Goal: Task Accomplishment & Management: Use online tool/utility

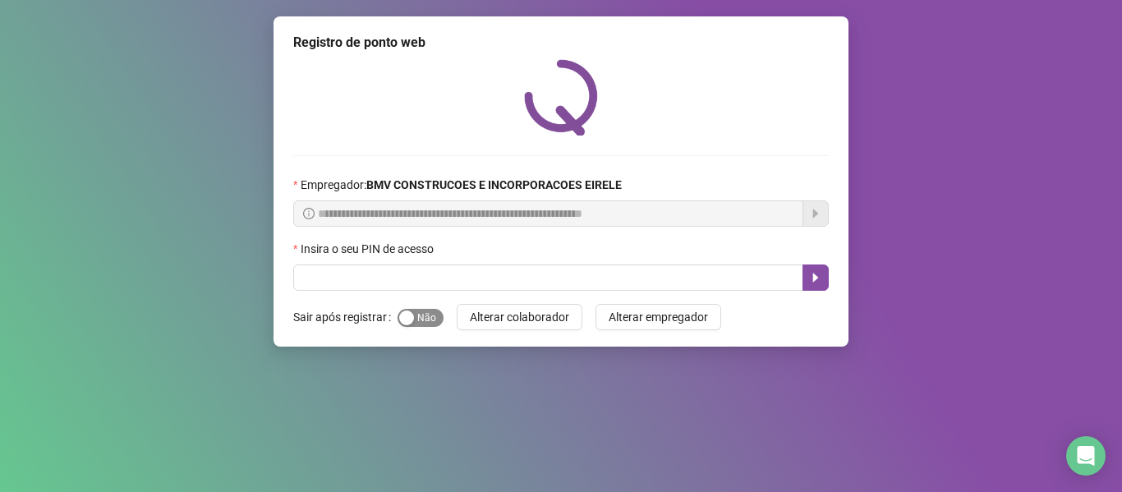
click at [420, 319] on span "Sim Não" at bounding box center [420, 318] width 46 height 18
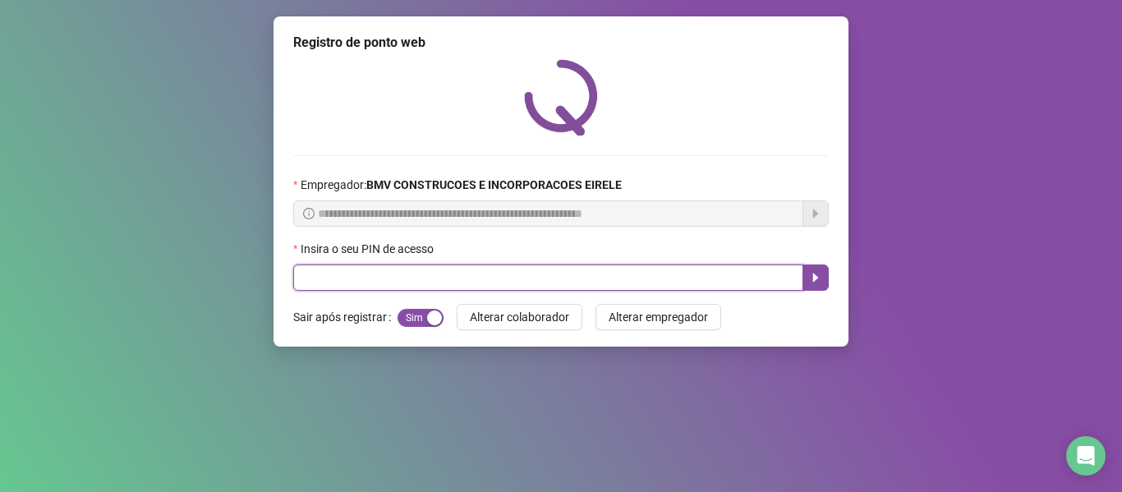
click at [339, 270] on input "text" at bounding box center [548, 277] width 510 height 26
type input "*****"
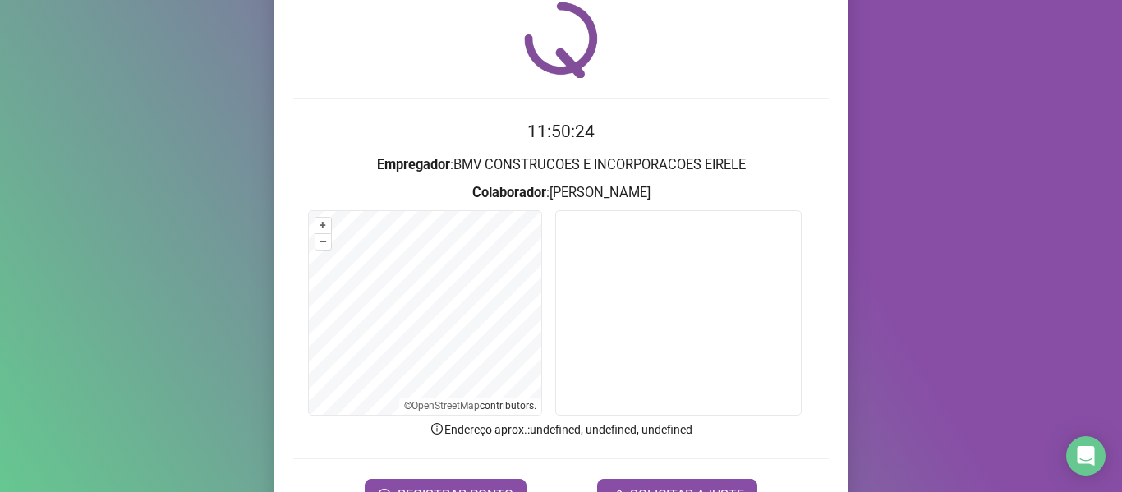
scroll to position [149, 0]
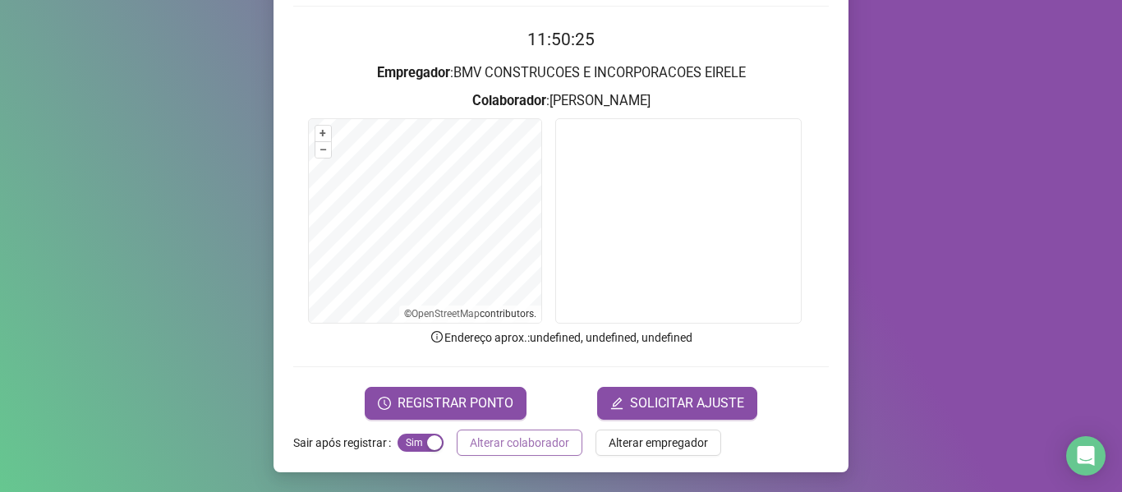
click at [472, 438] on span "Alterar colaborador" at bounding box center [519, 443] width 99 height 18
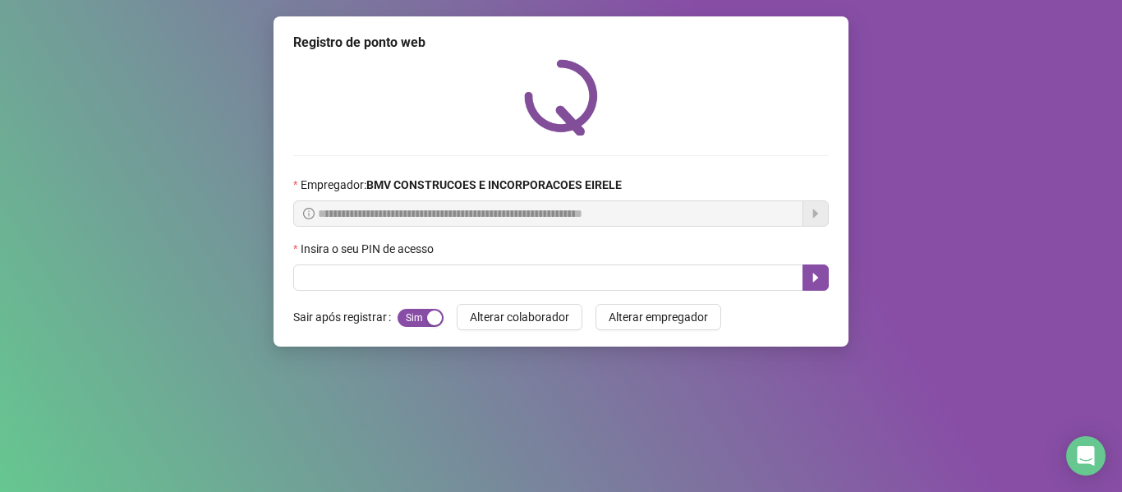
scroll to position [0, 0]
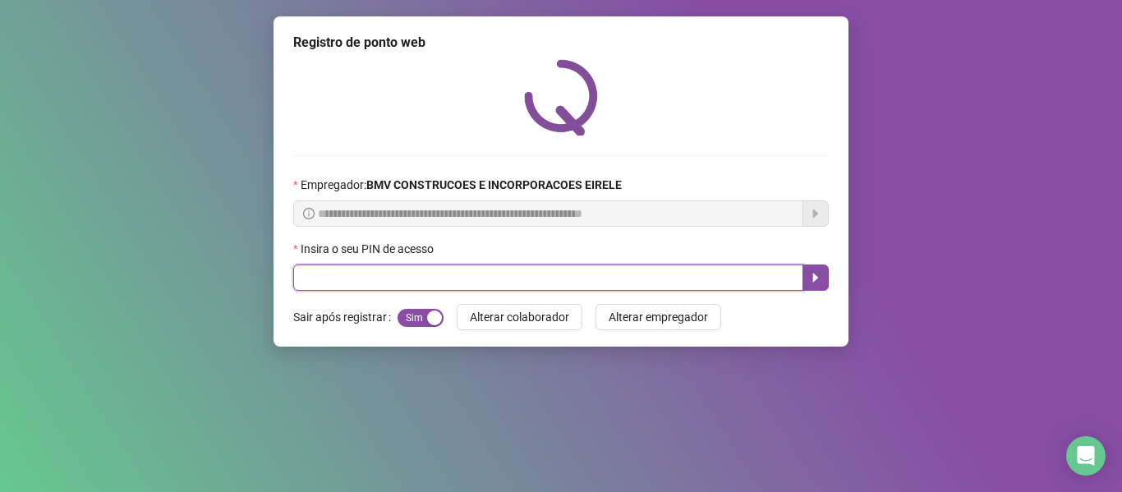
click at [553, 269] on input "text" at bounding box center [548, 277] width 510 height 26
type input "*****"
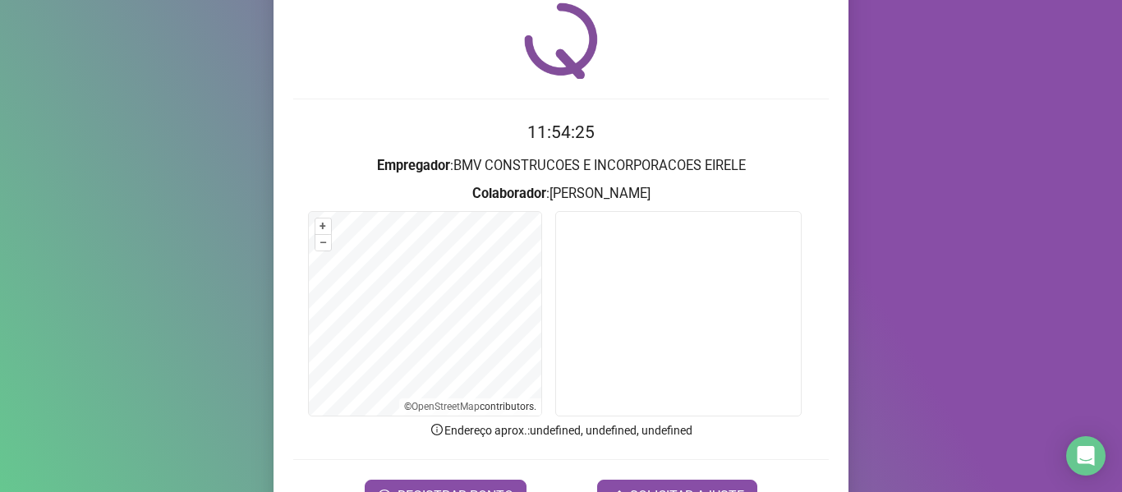
scroll to position [149, 0]
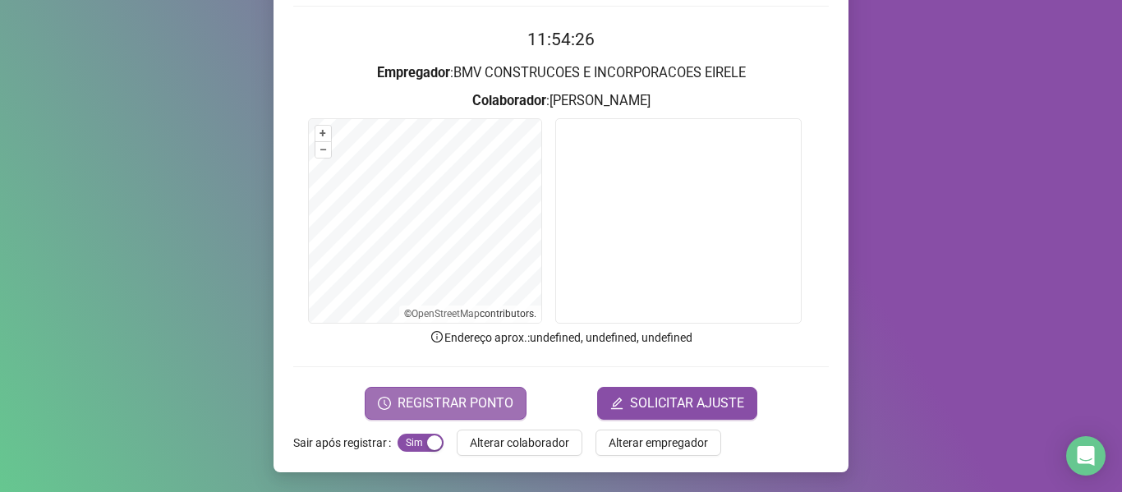
click at [457, 407] on span "REGISTRAR PONTO" at bounding box center [455, 403] width 116 height 20
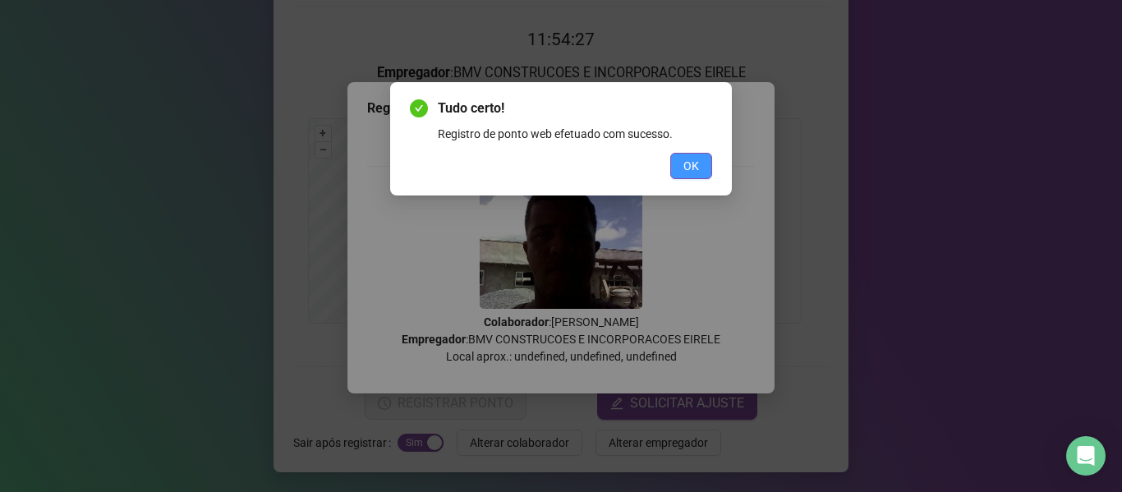
click at [682, 162] on button "OK" at bounding box center [691, 166] width 42 height 26
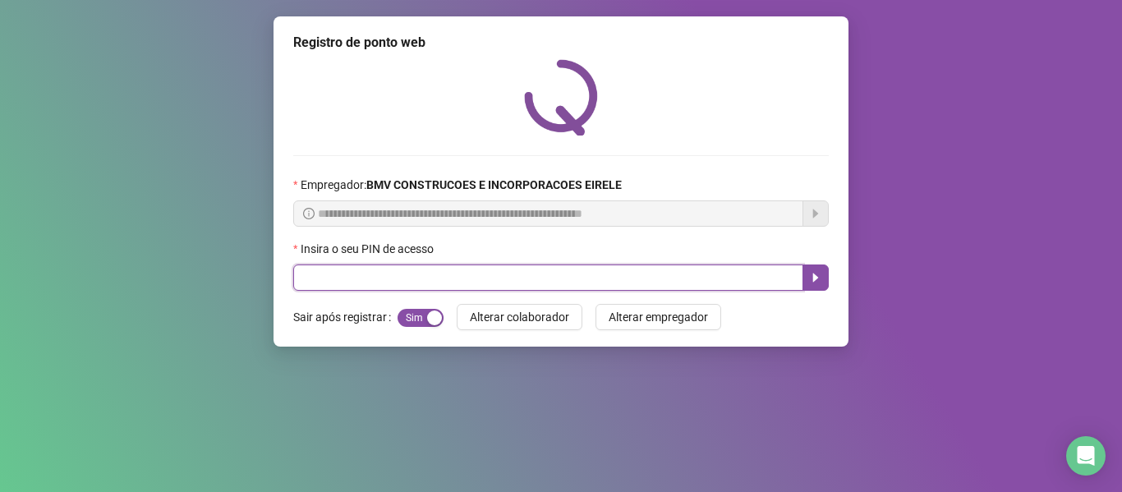
click at [646, 278] on input "text" at bounding box center [548, 277] width 510 height 26
click at [402, 271] on input "text" at bounding box center [548, 277] width 510 height 26
type input "*****"
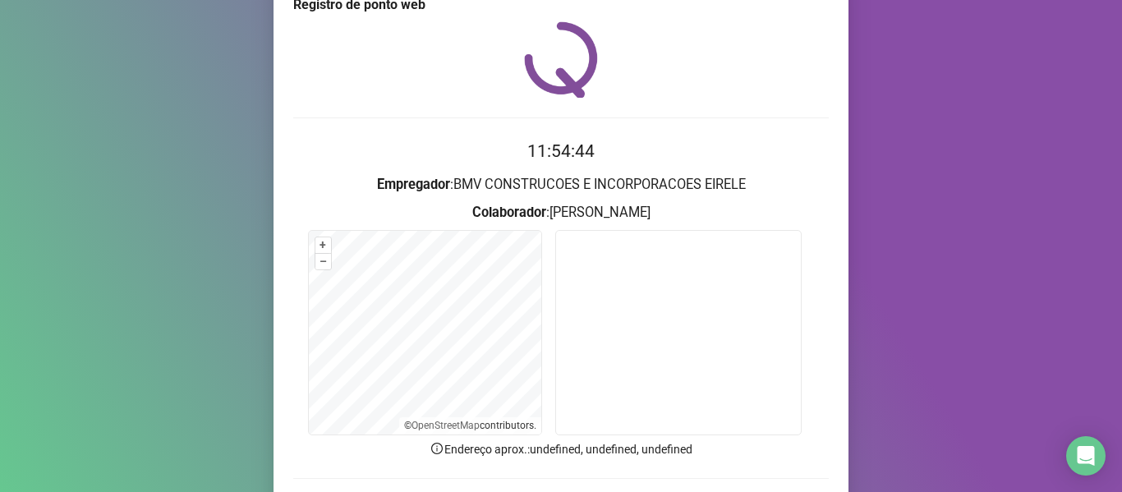
scroll to position [149, 0]
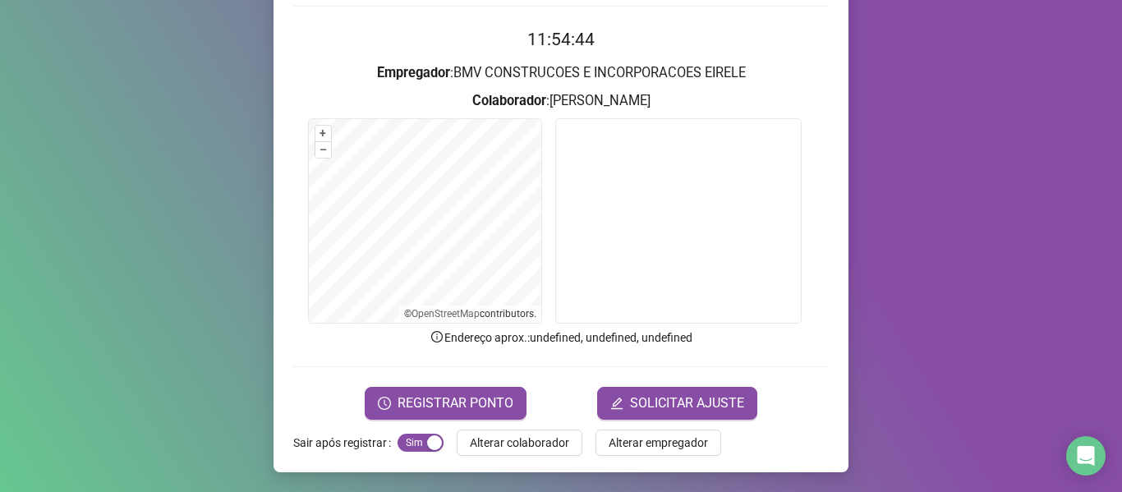
click at [443, 383] on form "11:54:44 Empregador : BMV CONSTRUCOES E INCORPORACOES EIRELE Colaborador : [PER…" at bounding box center [560, 222] width 535 height 393
click at [439, 405] on span "REGISTRAR PONTO" at bounding box center [455, 403] width 116 height 20
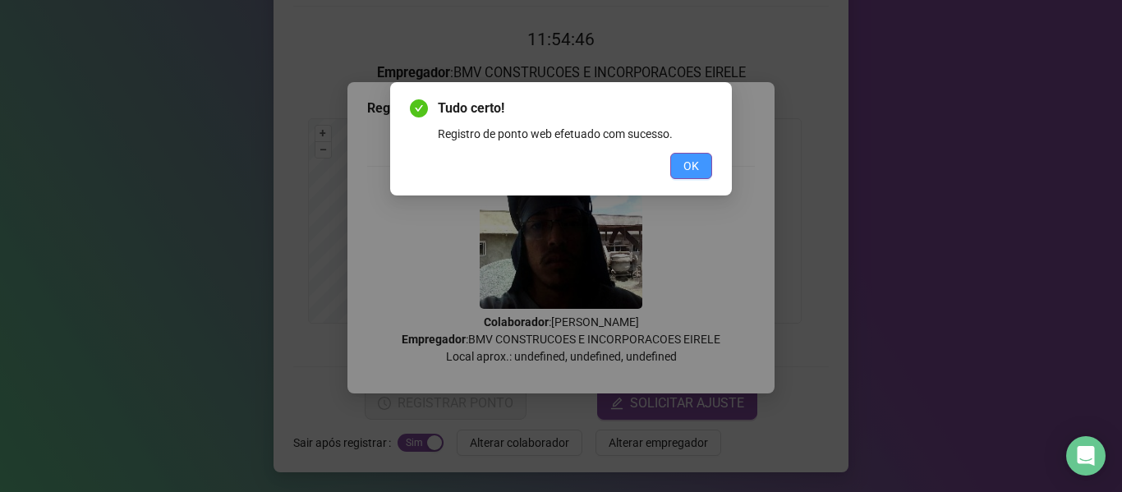
click at [696, 163] on span "OK" at bounding box center [691, 166] width 16 height 18
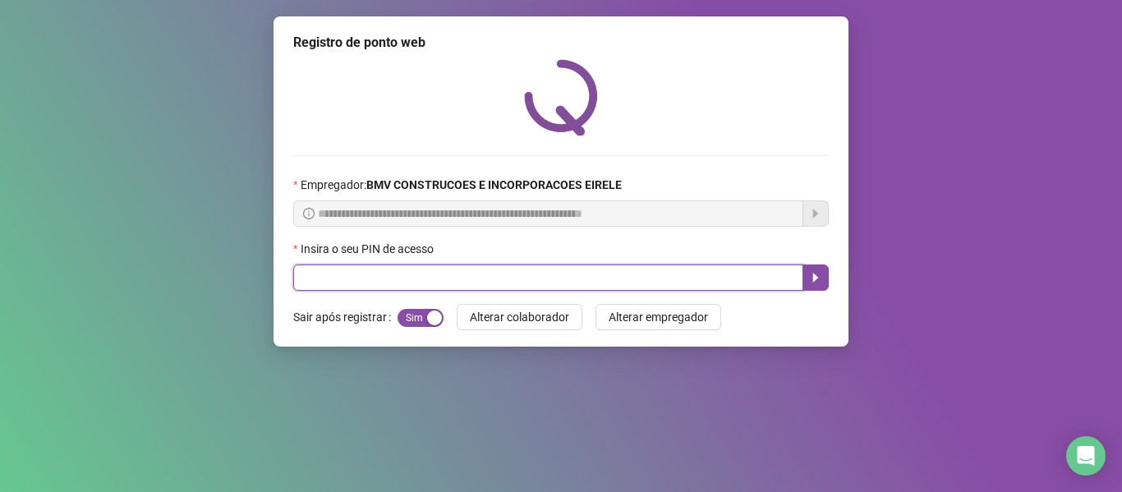
click at [742, 278] on input "text" at bounding box center [548, 277] width 510 height 26
click at [768, 277] on input "****" at bounding box center [548, 277] width 510 height 26
type input "*****"
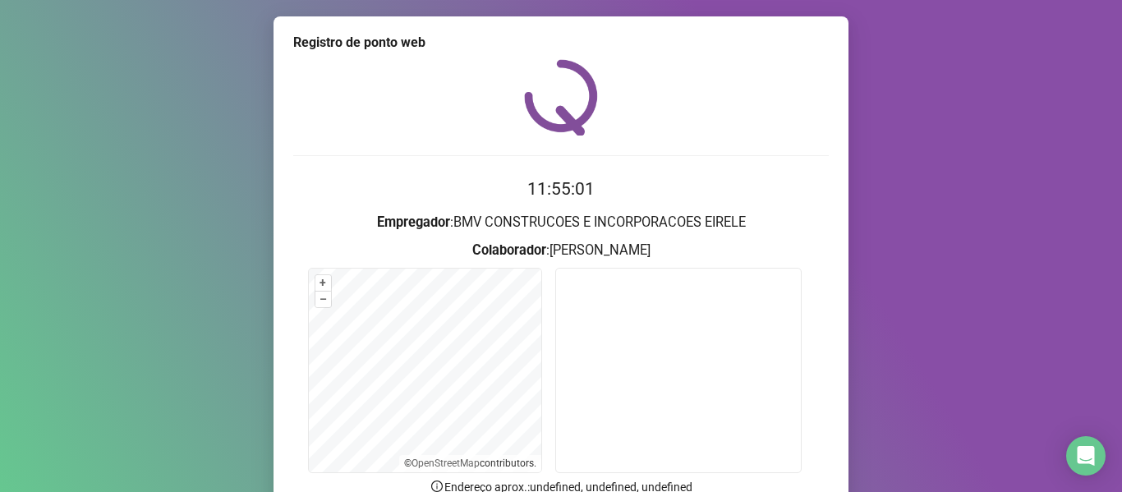
scroll to position [149, 0]
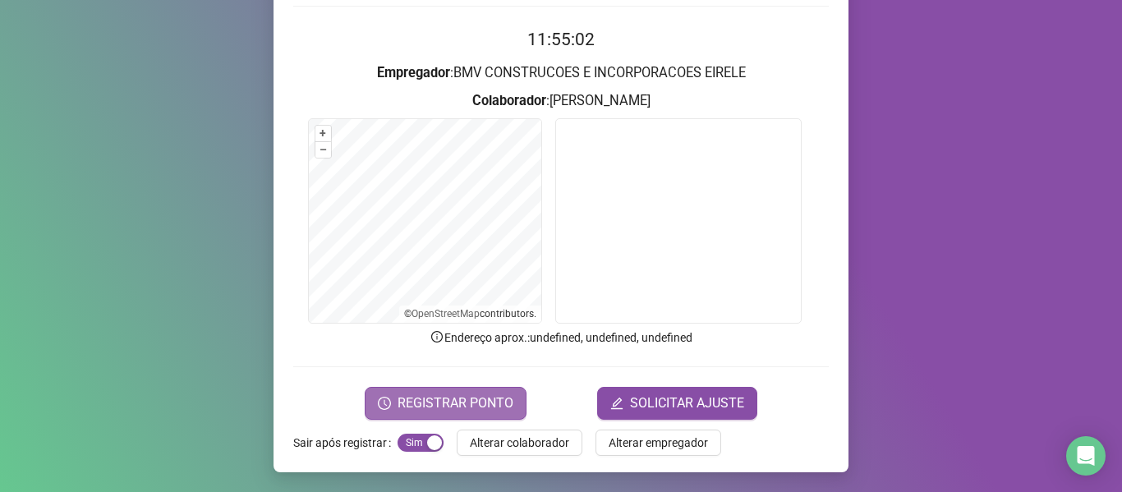
click at [503, 398] on span "REGISTRAR PONTO" at bounding box center [455, 403] width 116 height 20
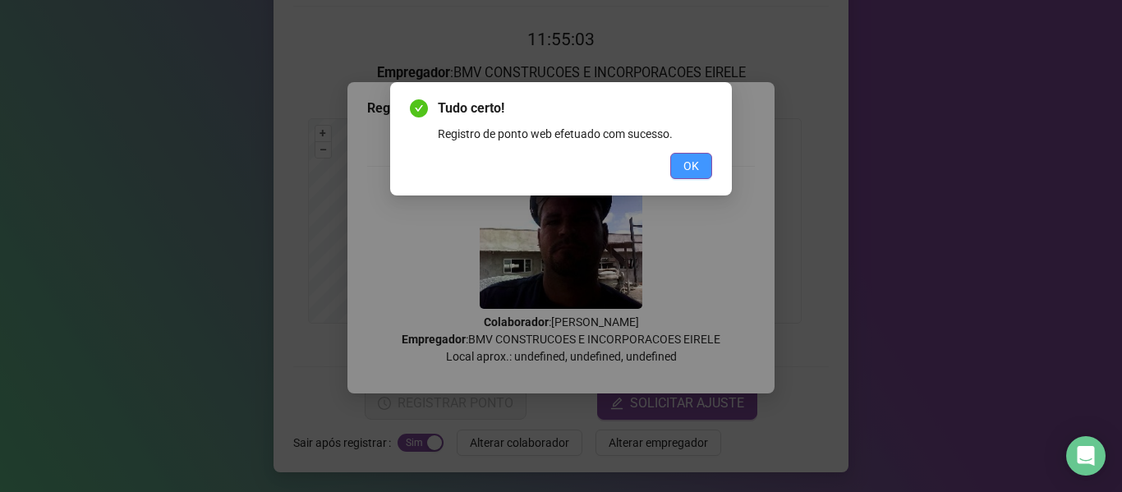
click at [683, 168] on span "OK" at bounding box center [691, 166] width 16 height 18
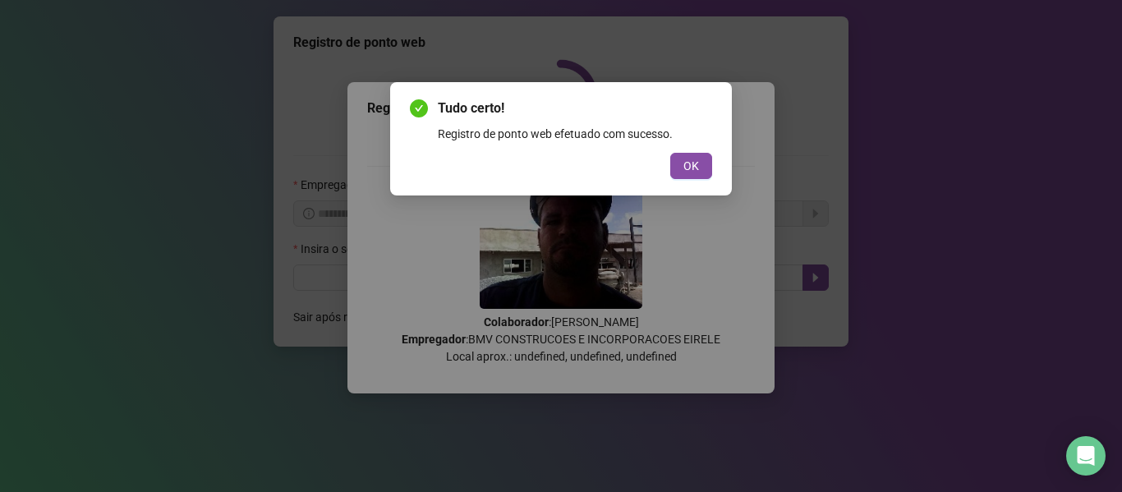
scroll to position [0, 0]
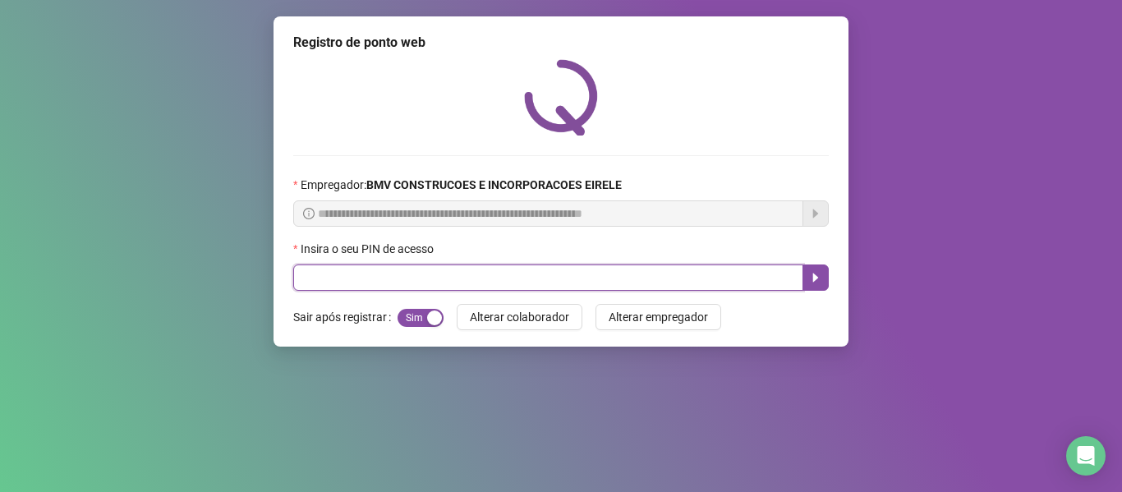
click at [696, 285] on input "text" at bounding box center [548, 277] width 510 height 26
click at [828, 278] on button "button" at bounding box center [815, 277] width 26 height 26
type input "*****"
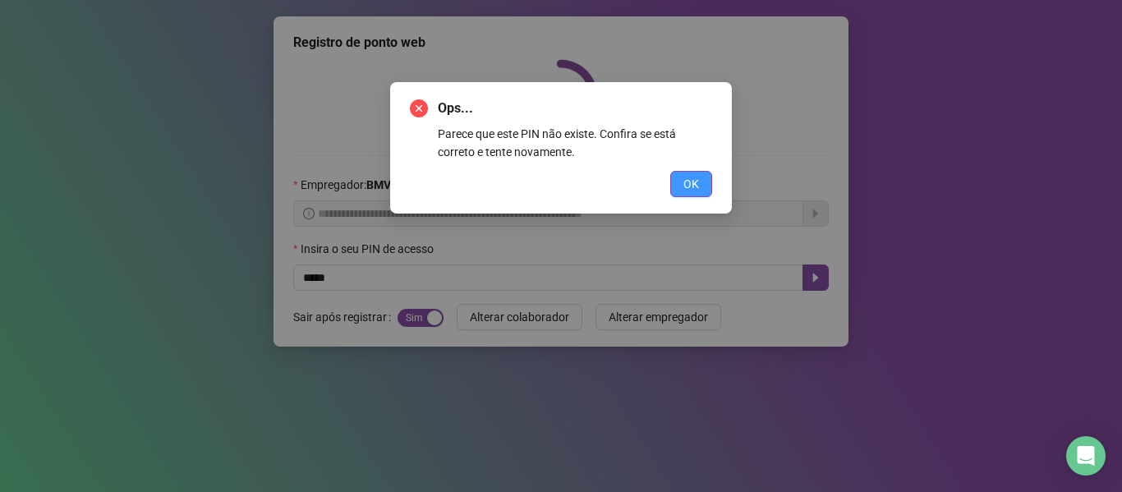
click at [689, 186] on span "OK" at bounding box center [691, 184] width 16 height 18
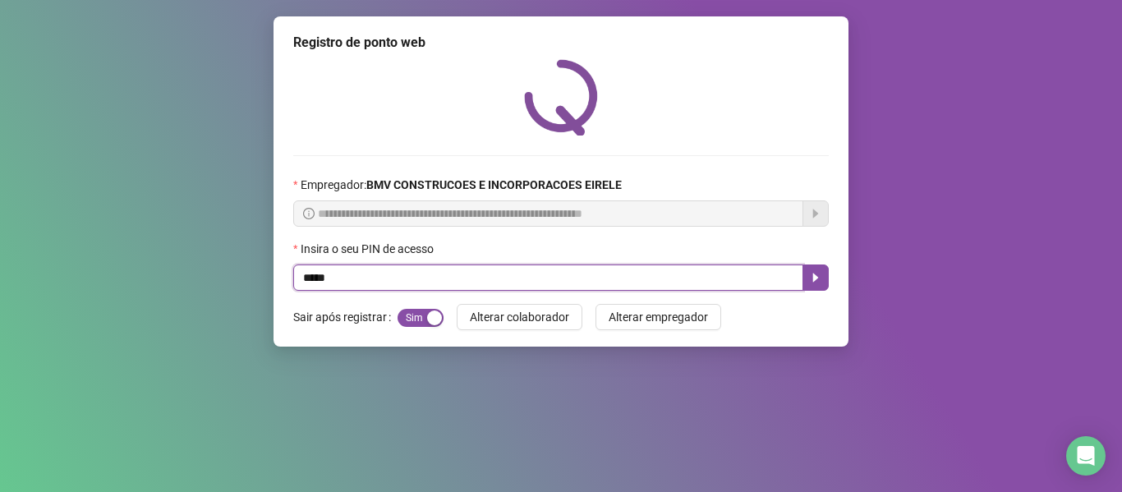
click at [740, 267] on input "*****" at bounding box center [548, 277] width 510 height 26
type input "*****"
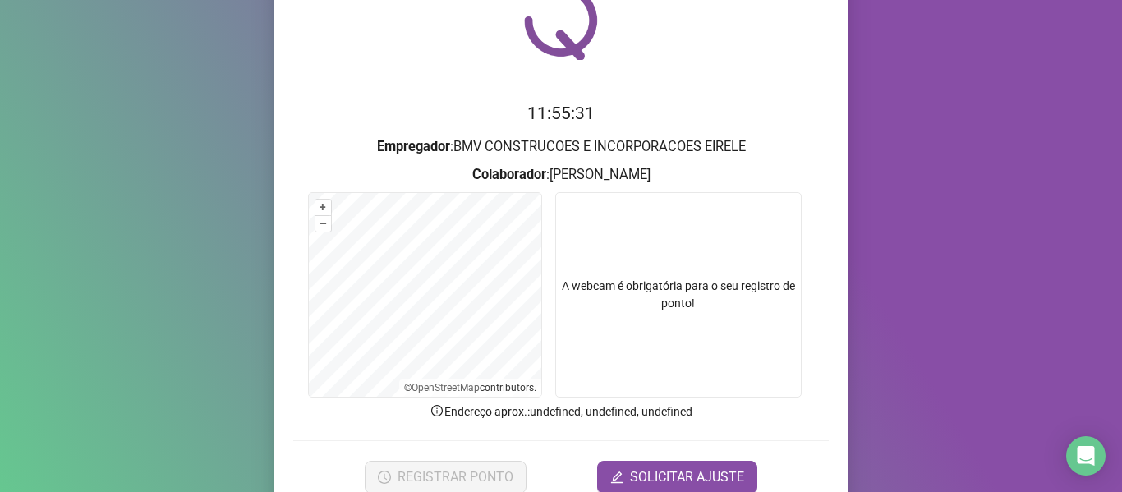
scroll to position [149, 0]
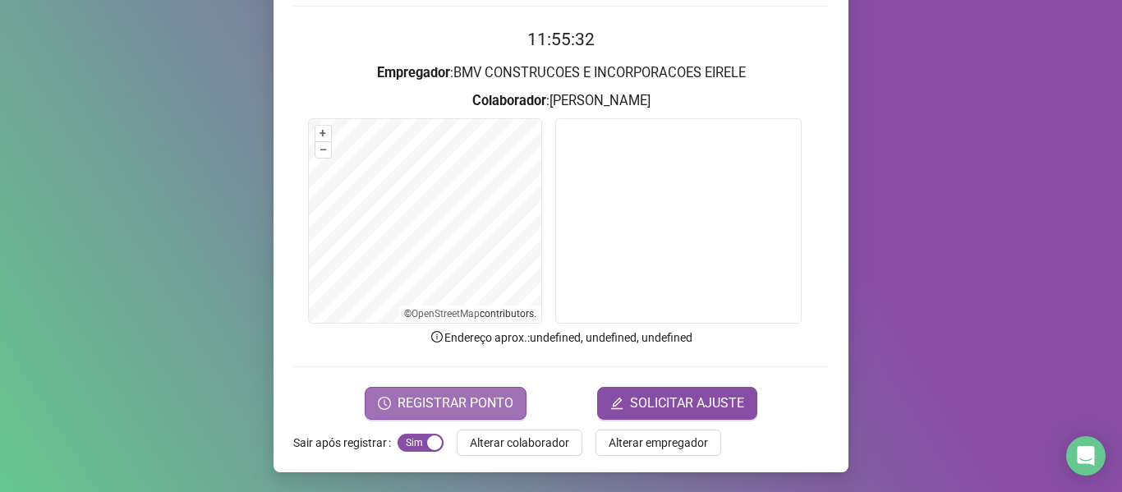
click at [466, 398] on span "REGISTRAR PONTO" at bounding box center [455, 403] width 116 height 20
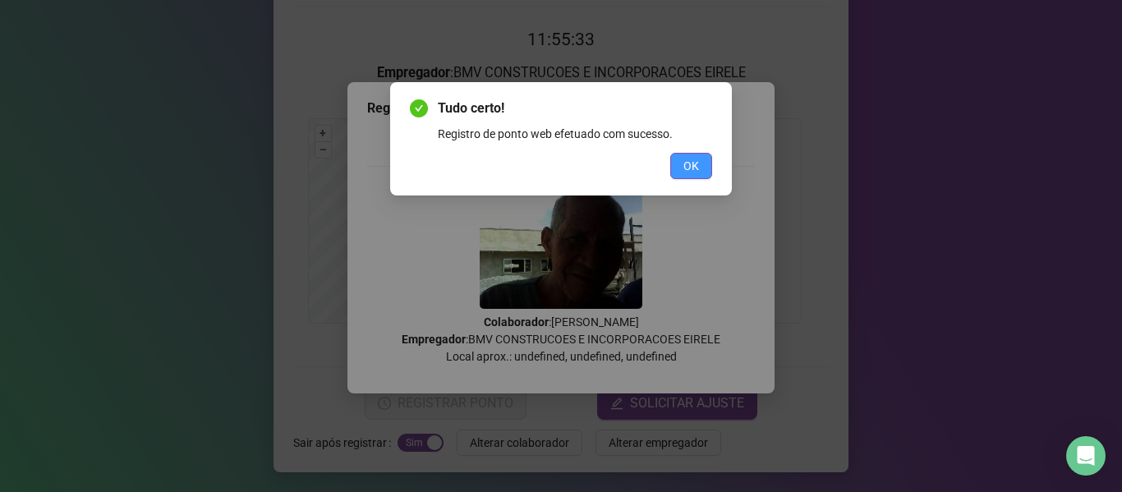
click at [670, 165] on button "OK" at bounding box center [691, 166] width 42 height 26
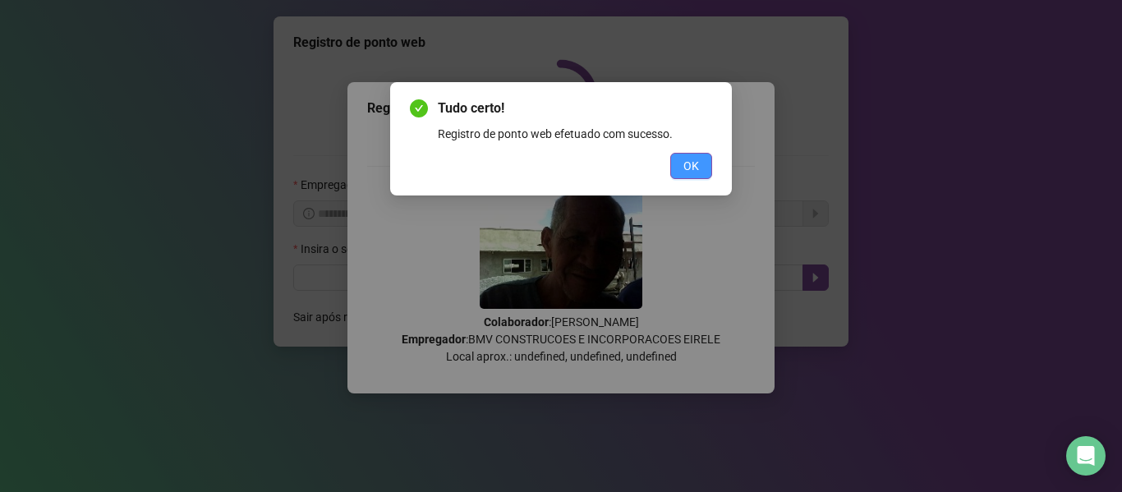
scroll to position [0, 0]
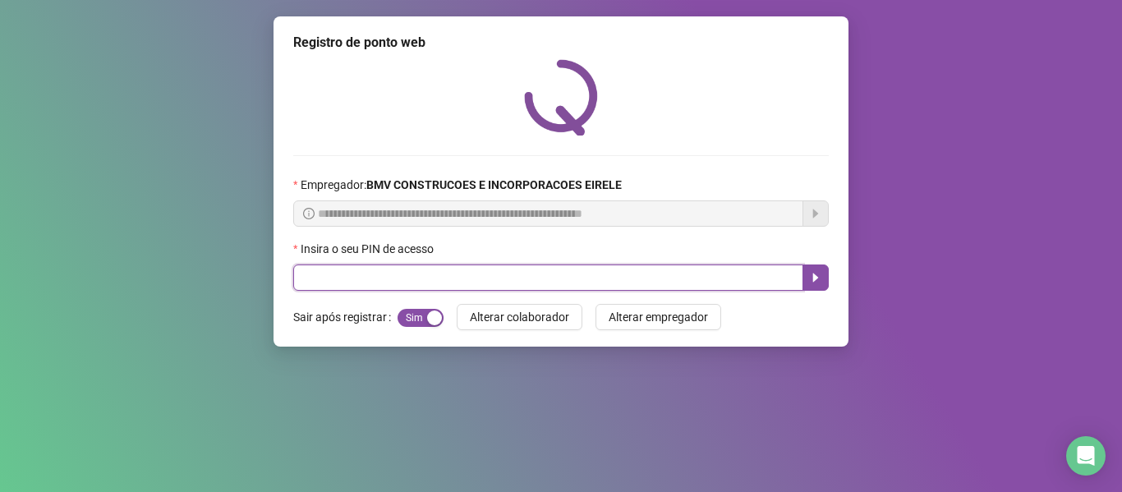
click at [737, 285] on input "text" at bounding box center [548, 277] width 510 height 26
type input "*****"
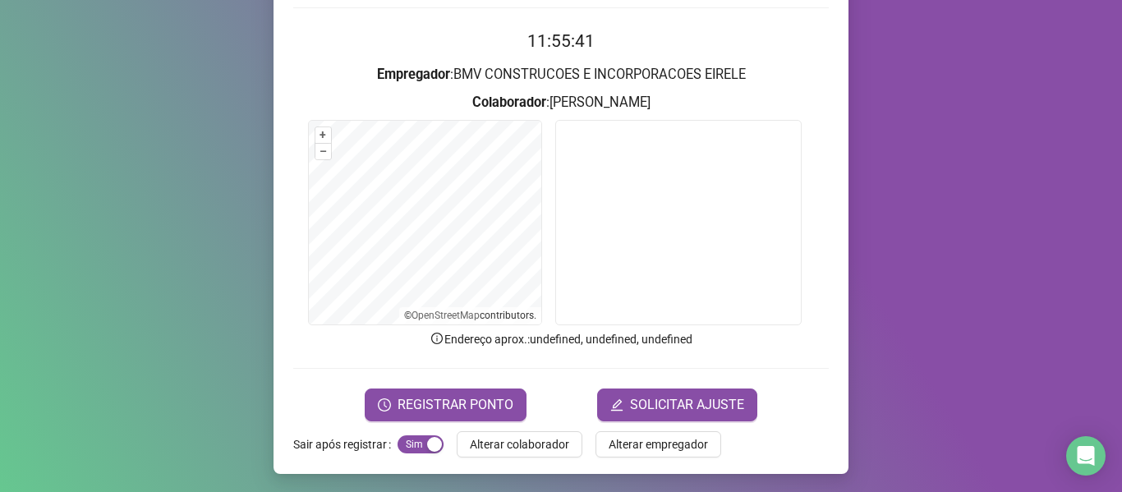
scroll to position [149, 0]
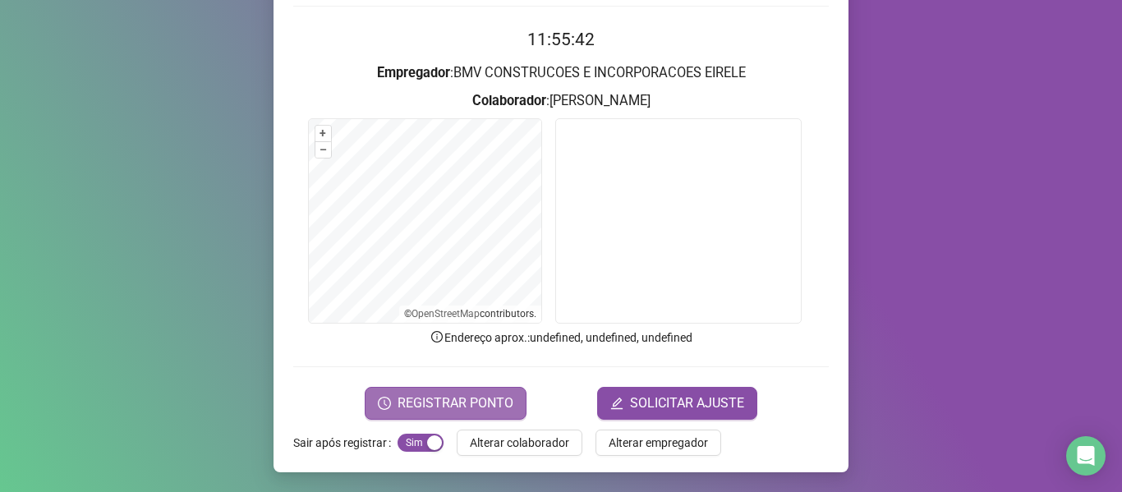
click at [462, 399] on span "REGISTRAR PONTO" at bounding box center [455, 403] width 116 height 20
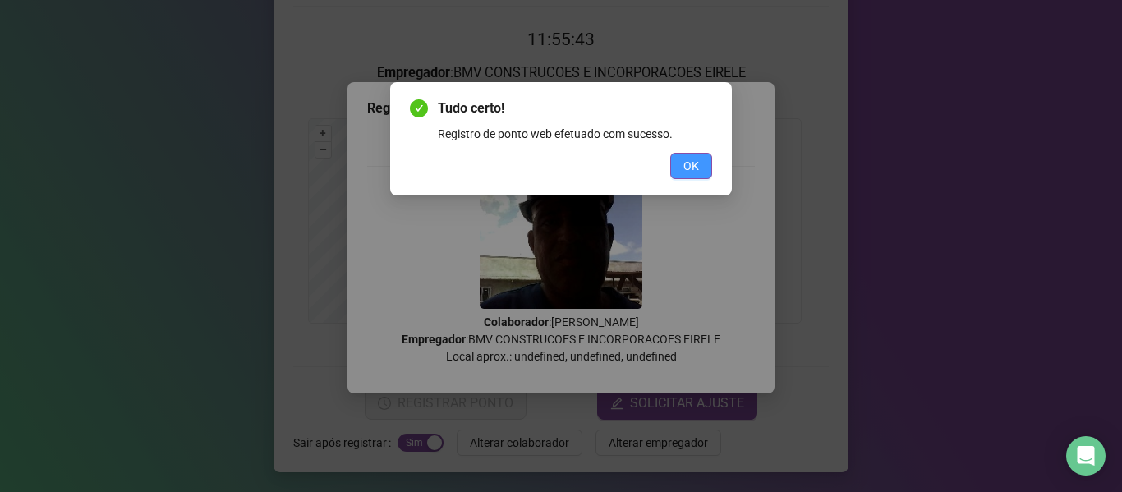
click at [703, 157] on button "OK" at bounding box center [691, 166] width 42 height 26
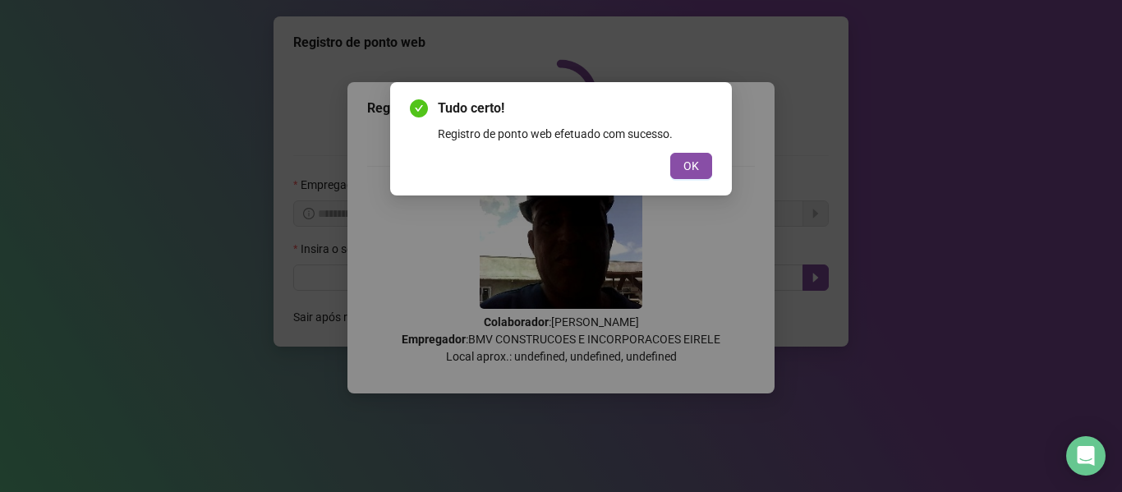
scroll to position [0, 0]
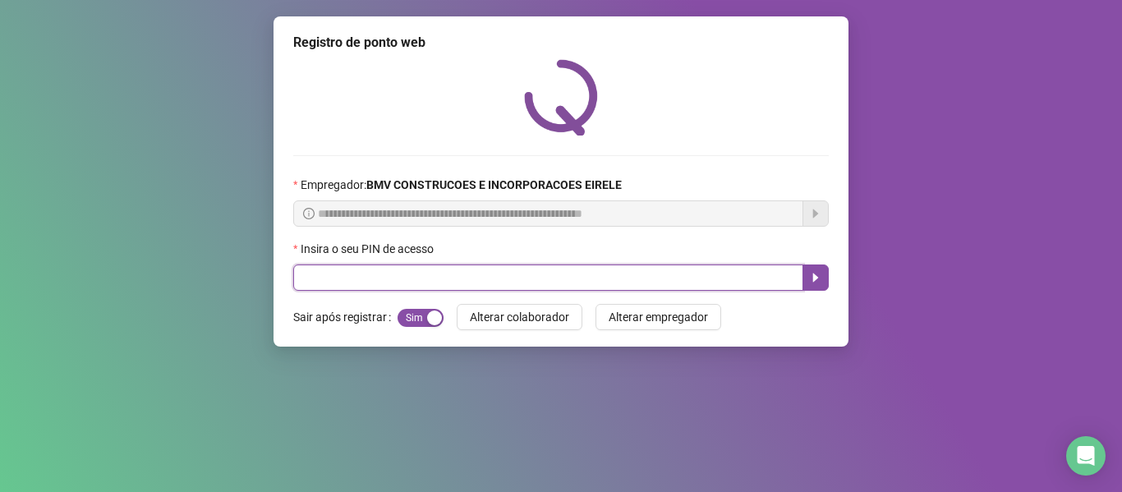
click at [776, 284] on input "text" at bounding box center [548, 277] width 510 height 26
type input "*****"
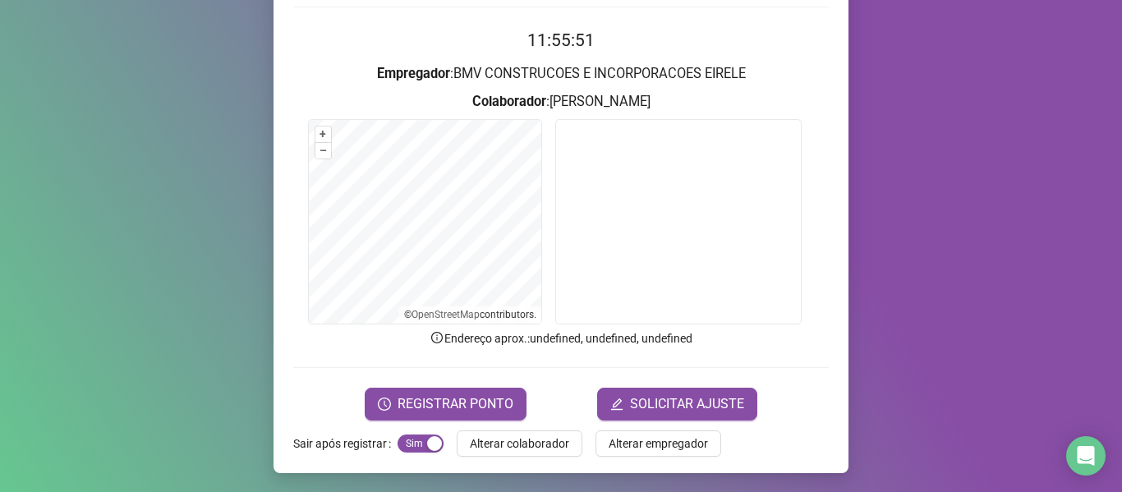
scroll to position [149, 0]
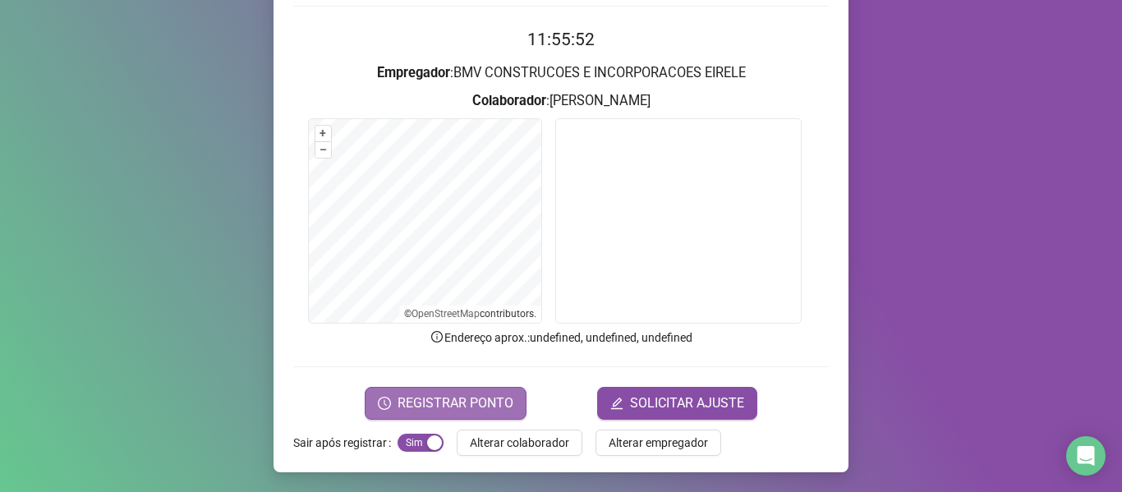
click at [402, 396] on span "REGISTRAR PONTO" at bounding box center [455, 403] width 116 height 20
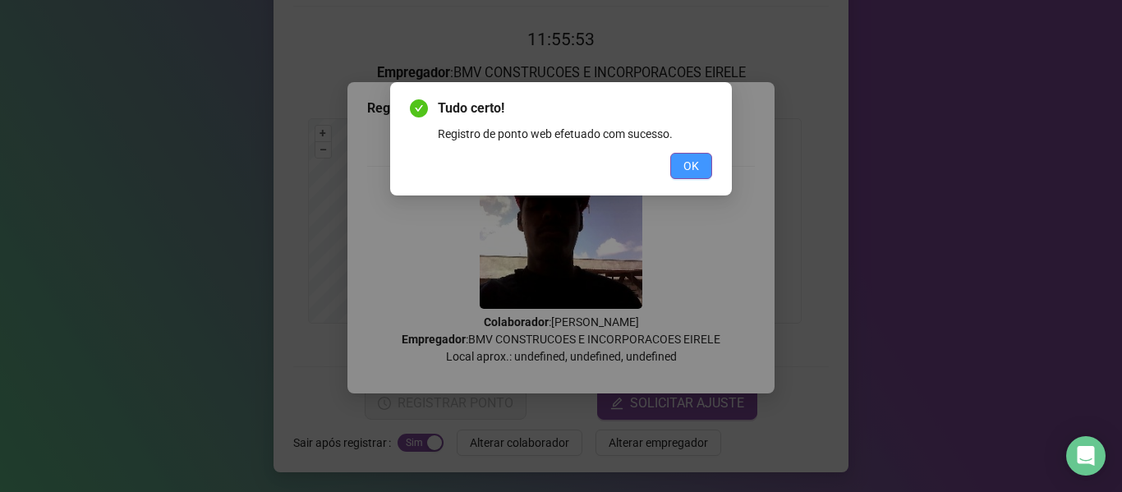
click at [683, 162] on span "OK" at bounding box center [691, 166] width 16 height 18
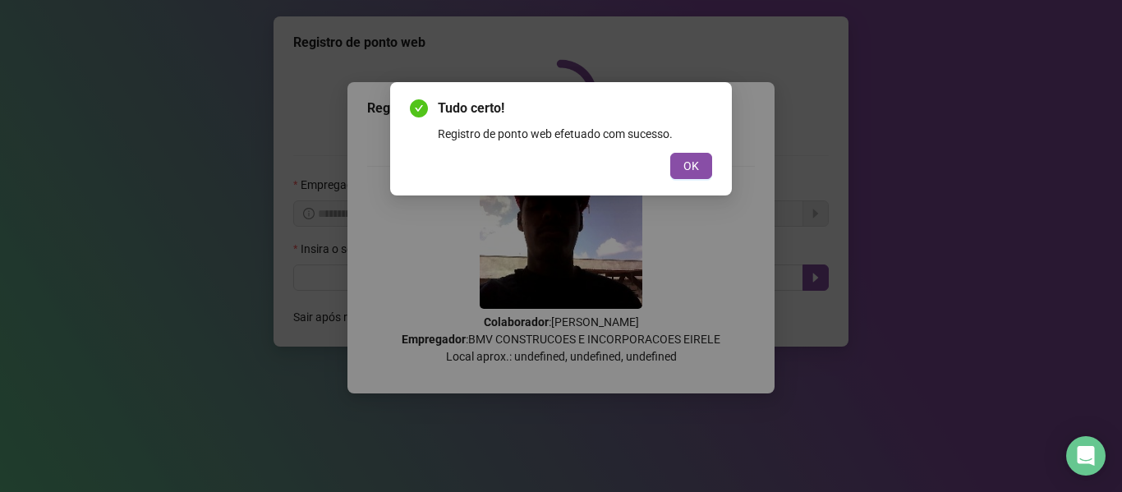
scroll to position [0, 0]
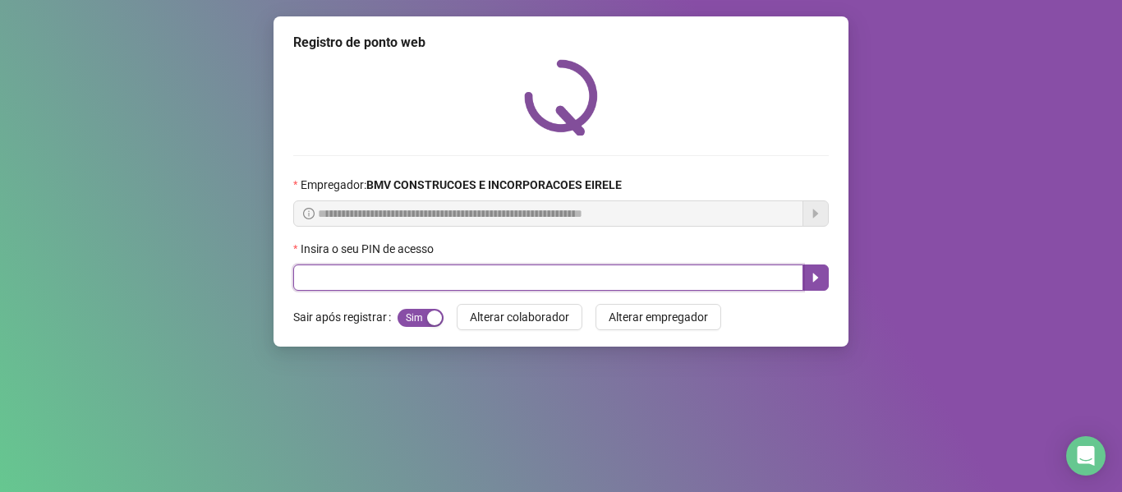
click at [736, 282] on input "text" at bounding box center [548, 277] width 510 height 26
type input "*****"
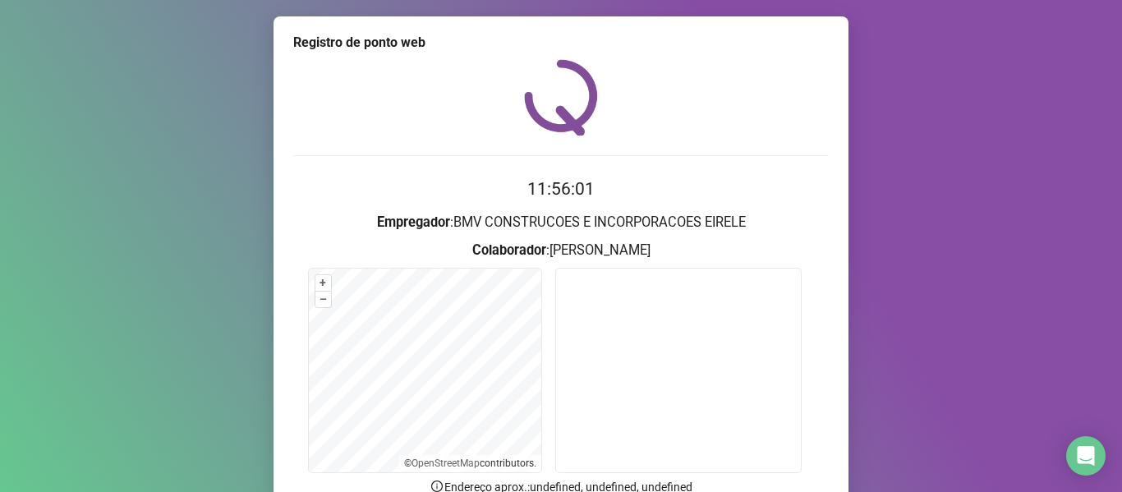
scroll to position [149, 0]
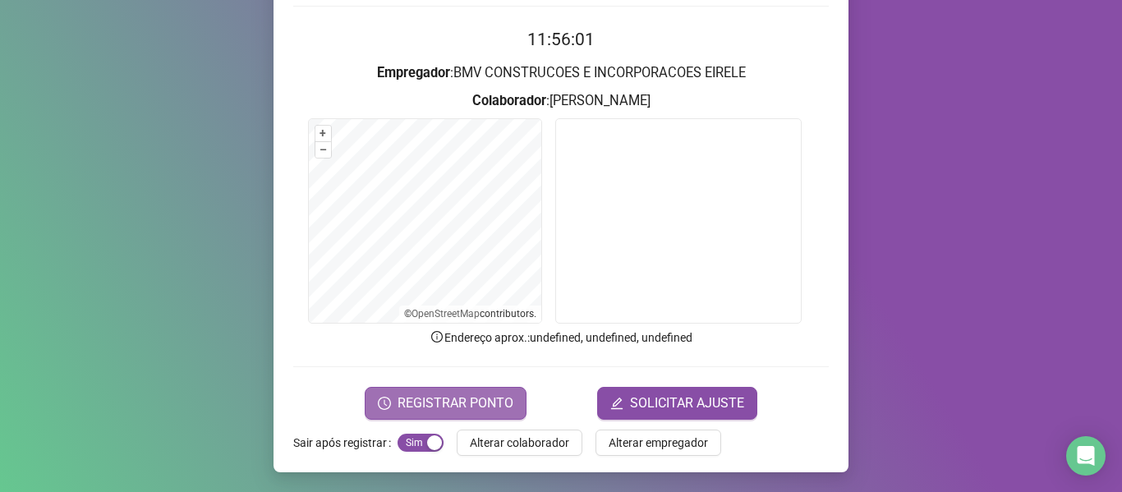
click at [444, 388] on button "REGISTRAR PONTO" at bounding box center [446, 403] width 162 height 33
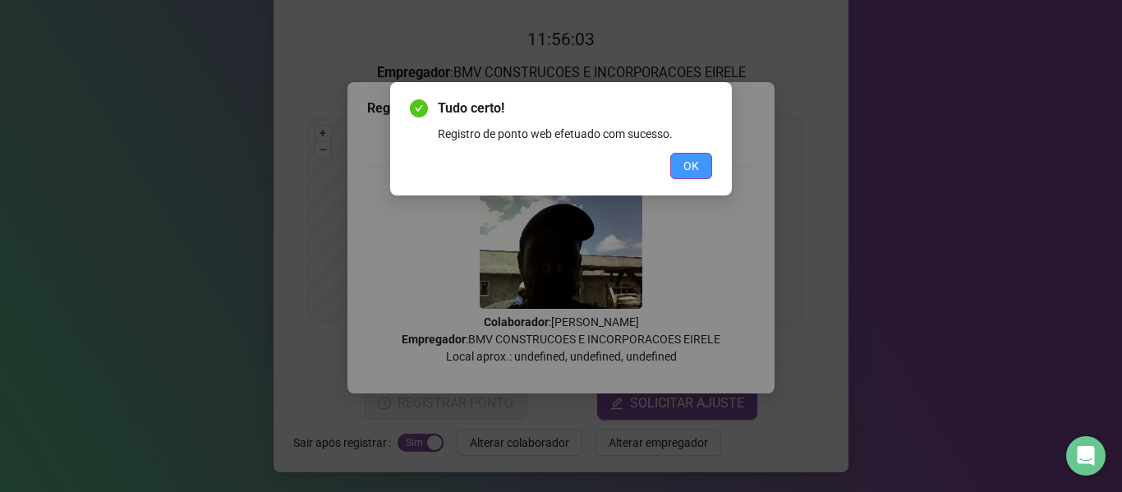
click at [700, 155] on button "OK" at bounding box center [691, 166] width 42 height 26
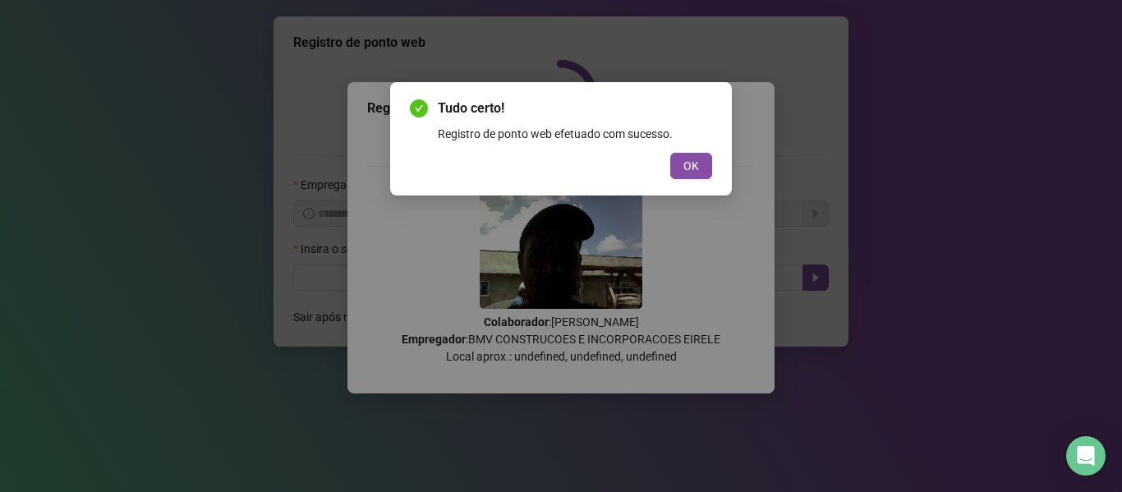
scroll to position [0, 0]
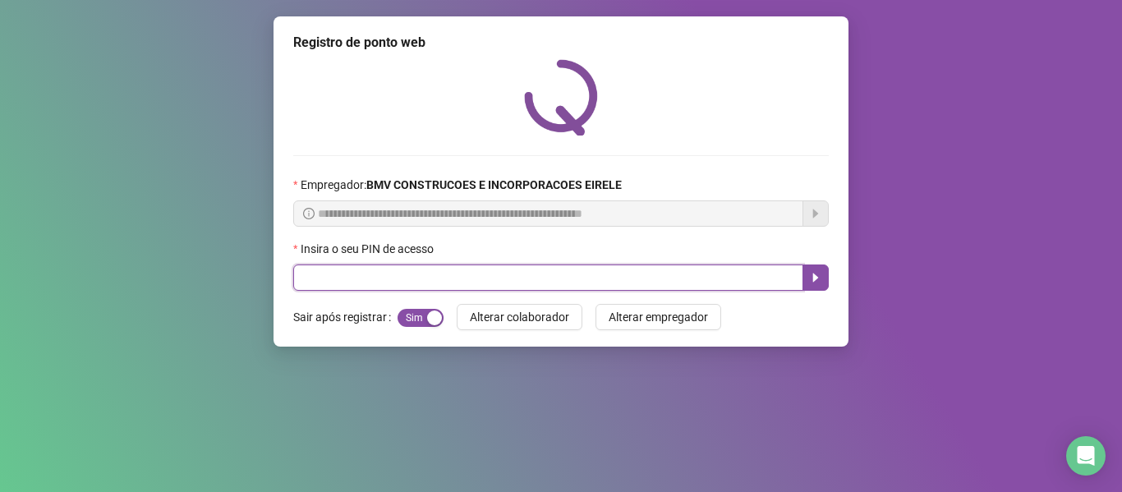
click at [711, 270] on input "text" at bounding box center [548, 277] width 510 height 26
type input "*****"
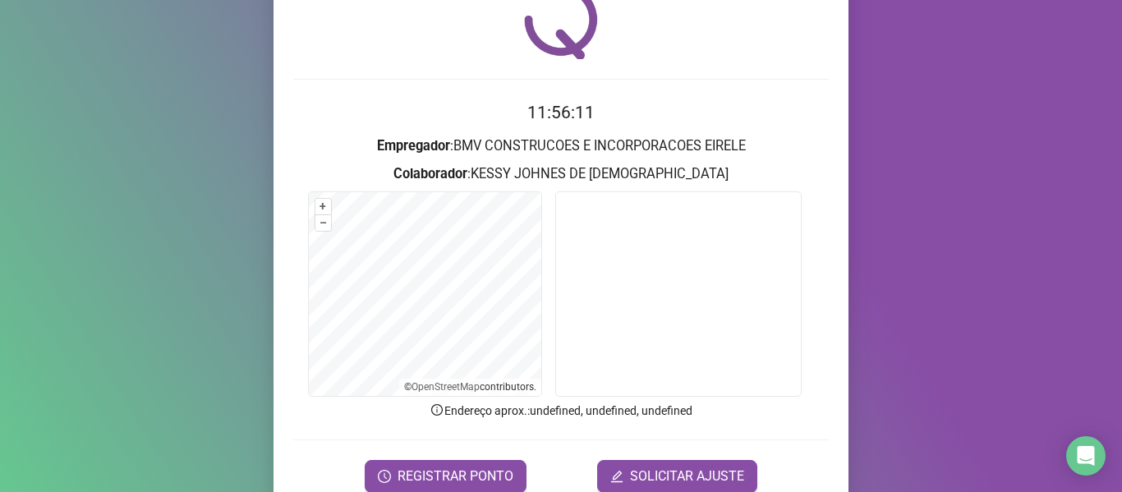
scroll to position [149, 0]
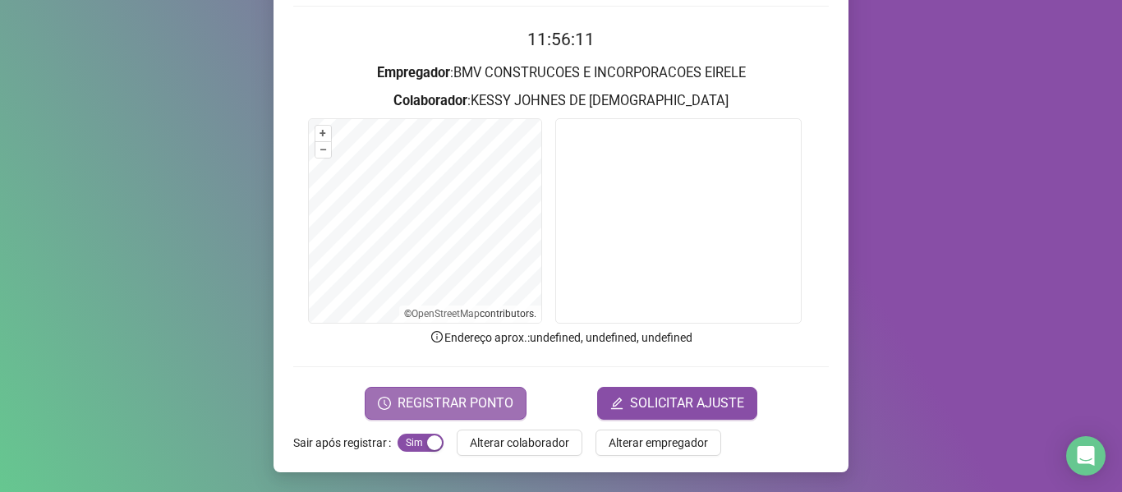
click at [467, 393] on span "REGISTRAR PONTO" at bounding box center [455, 403] width 116 height 20
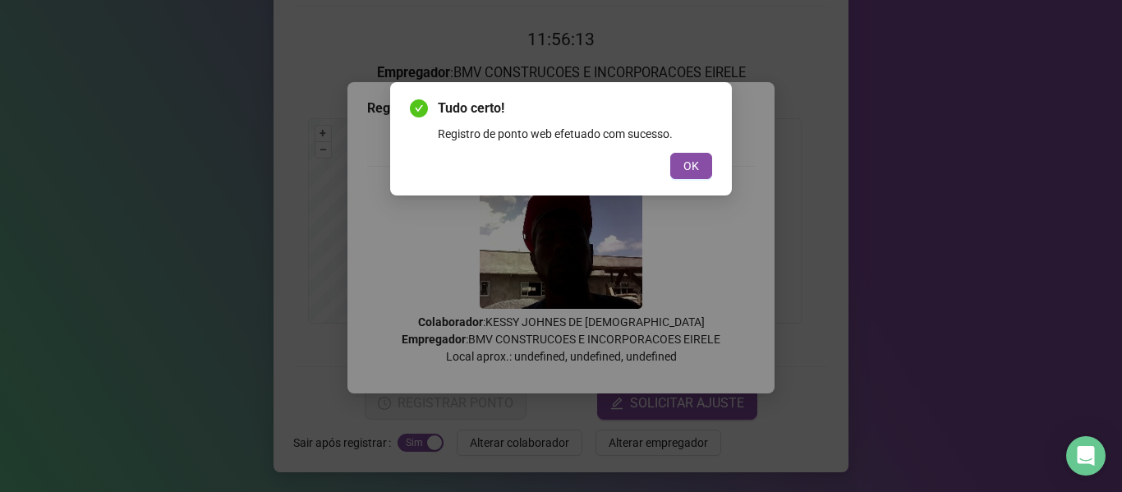
click at [683, 147] on div "Tudo certo! Registro de ponto web efetuado com sucesso. OK" at bounding box center [561, 139] width 302 height 80
click at [678, 157] on button "OK" at bounding box center [691, 166] width 42 height 26
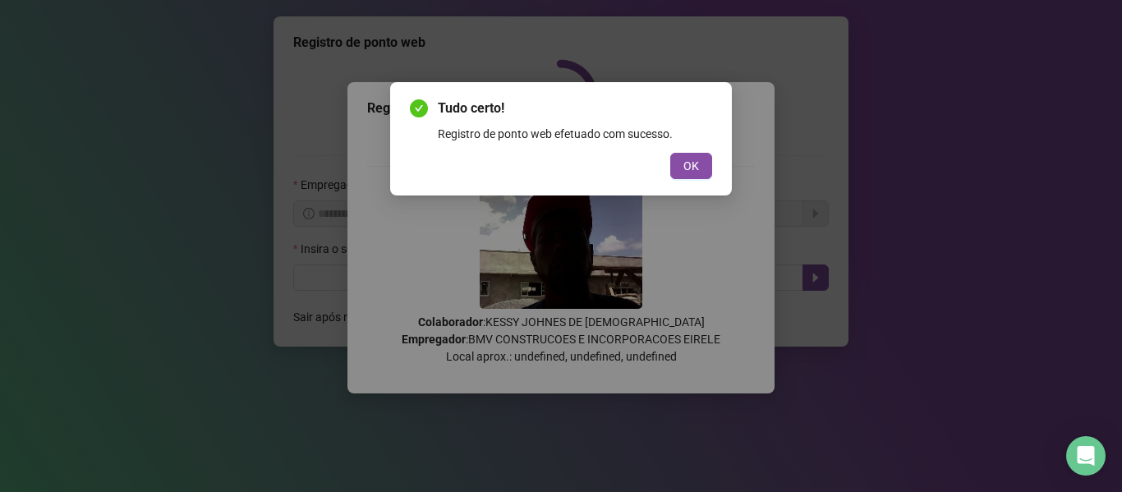
scroll to position [0, 0]
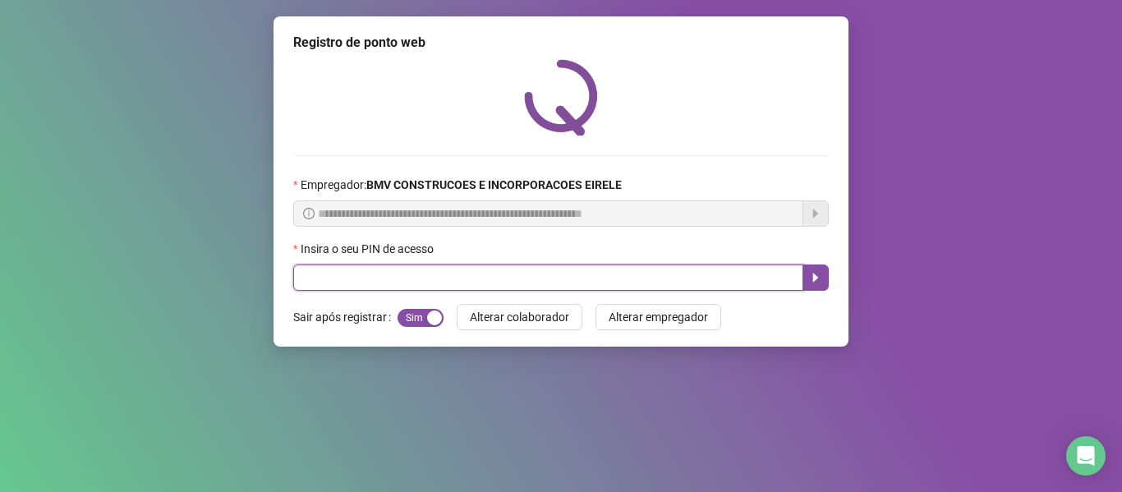
click at [767, 269] on input "text" at bounding box center [548, 277] width 510 height 26
type input "*****"
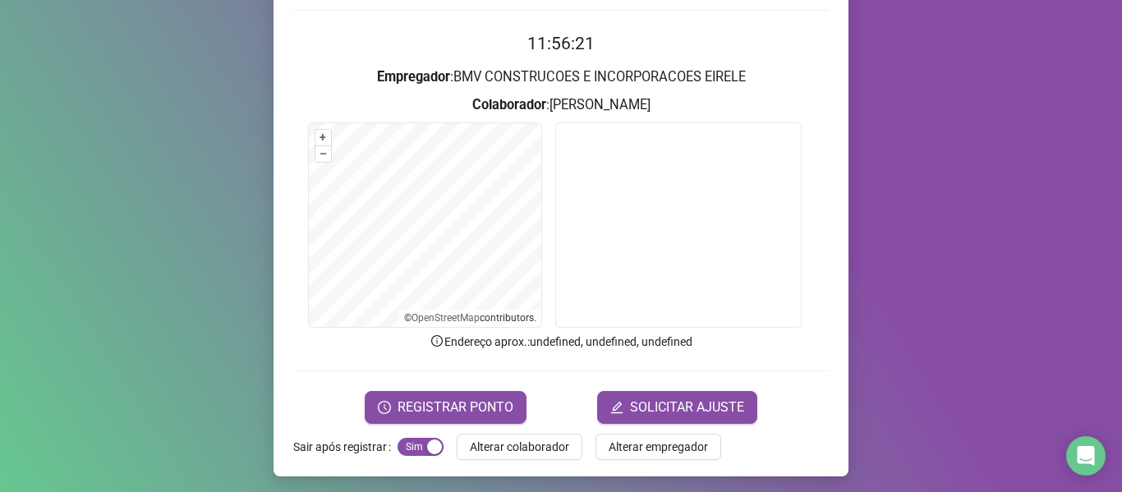
scroll to position [149, 0]
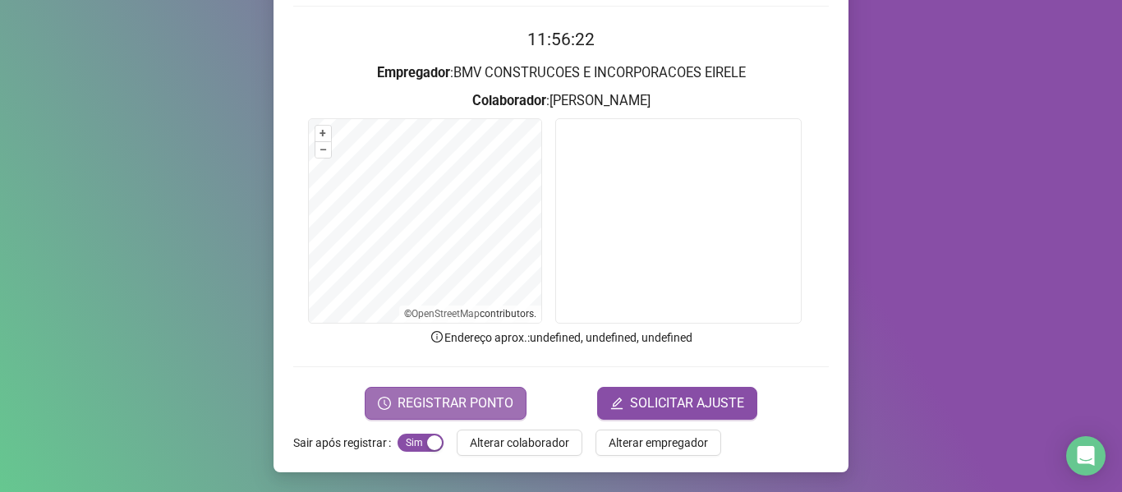
click at [476, 393] on span "REGISTRAR PONTO" at bounding box center [455, 403] width 116 height 20
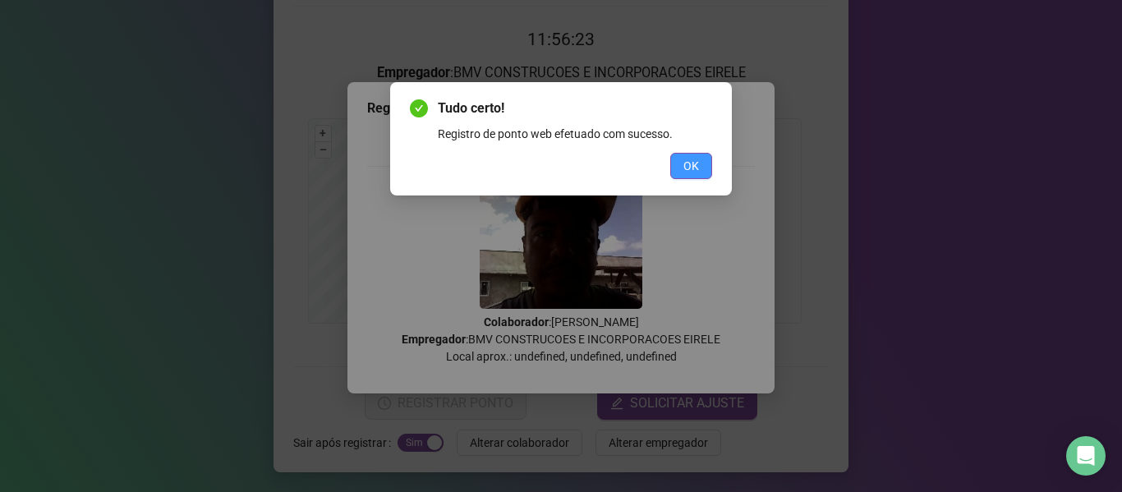
click at [686, 154] on button "OK" at bounding box center [691, 166] width 42 height 26
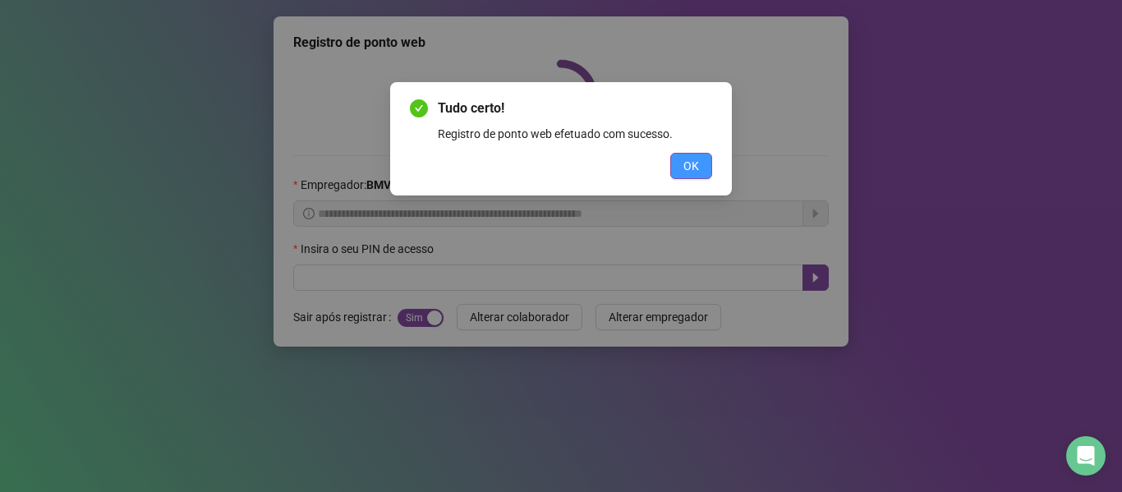
scroll to position [0, 0]
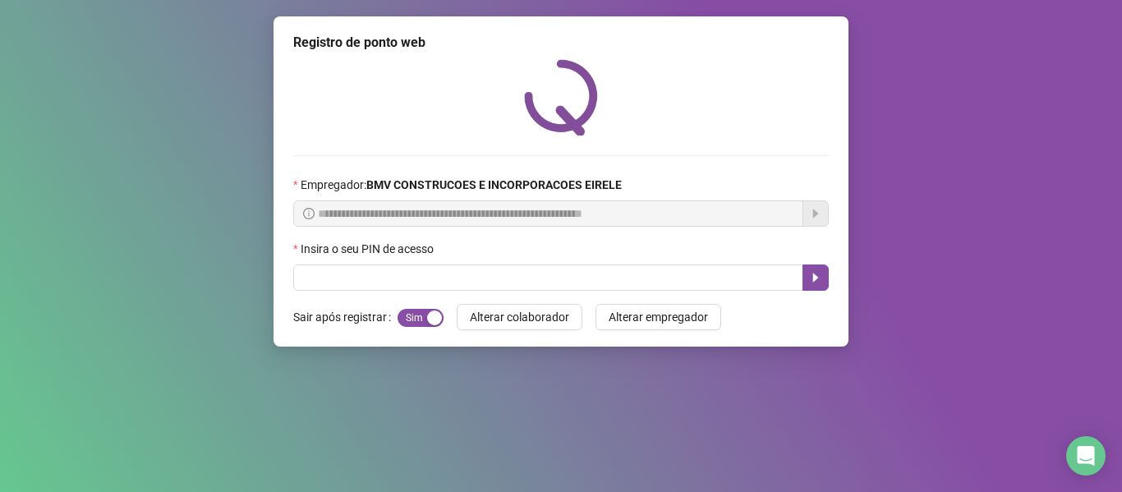
click at [743, 260] on div "Insira o seu PIN de acesso" at bounding box center [560, 252] width 535 height 25
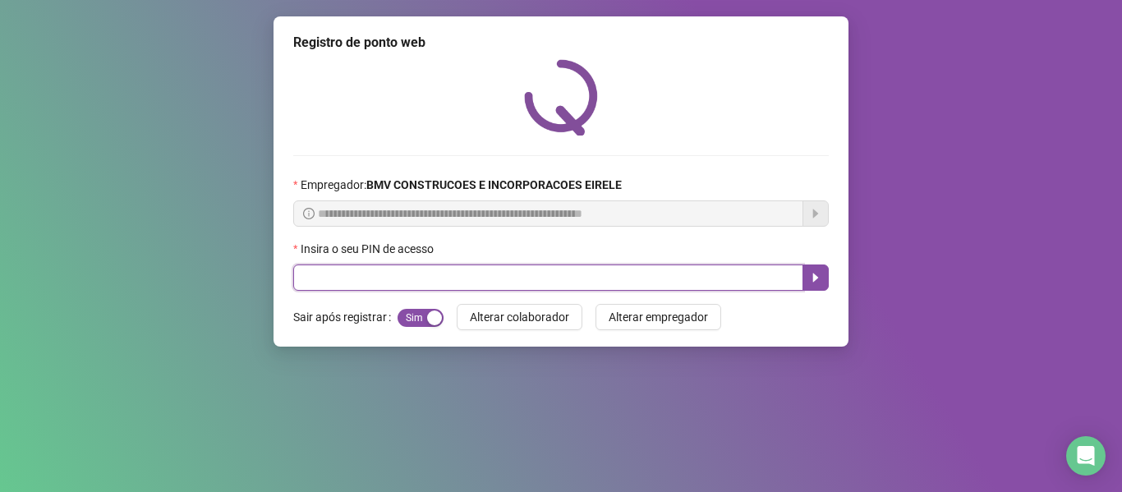
click at [750, 270] on input "text" at bounding box center [548, 277] width 510 height 26
type input "*****"
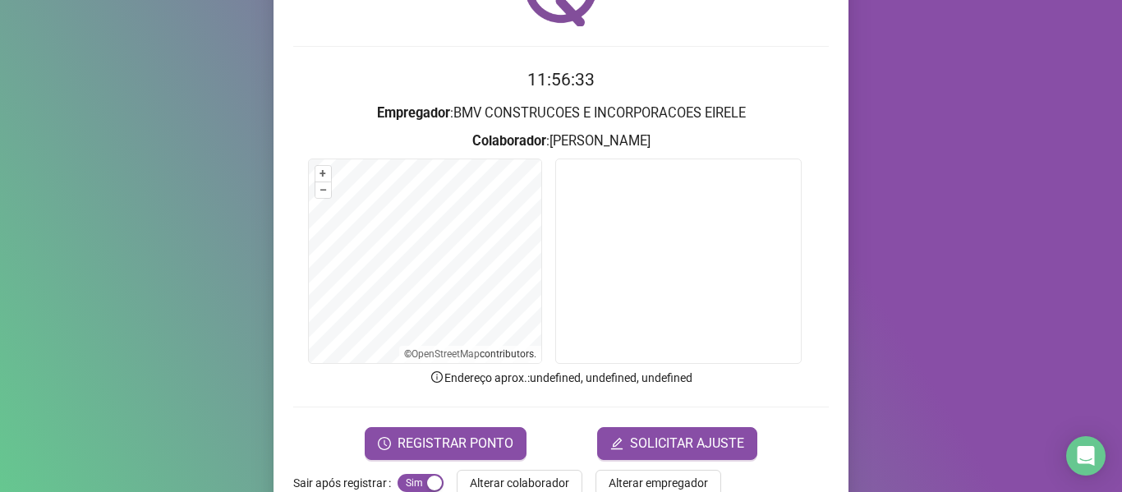
scroll to position [149, 0]
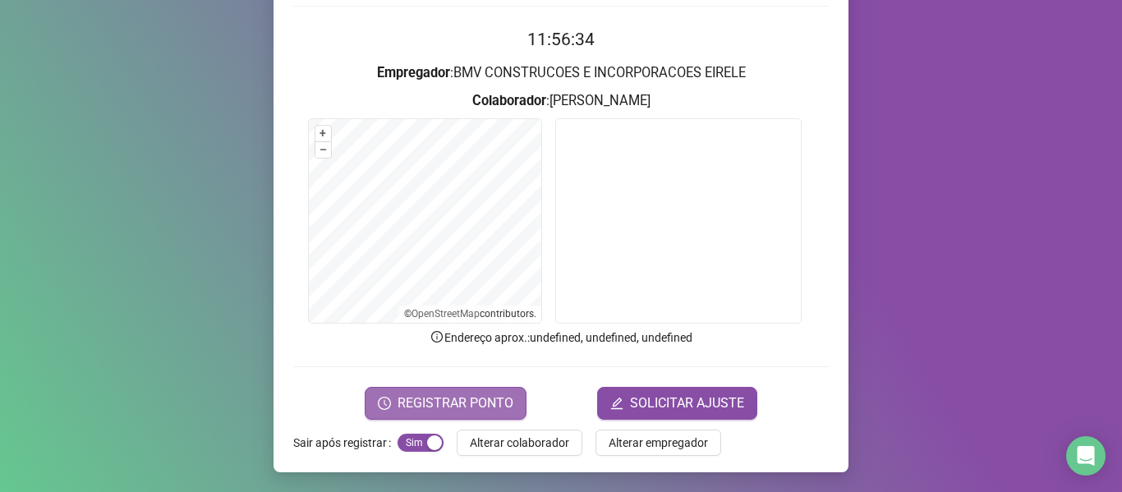
click at [485, 408] on span "REGISTRAR PONTO" at bounding box center [455, 403] width 116 height 20
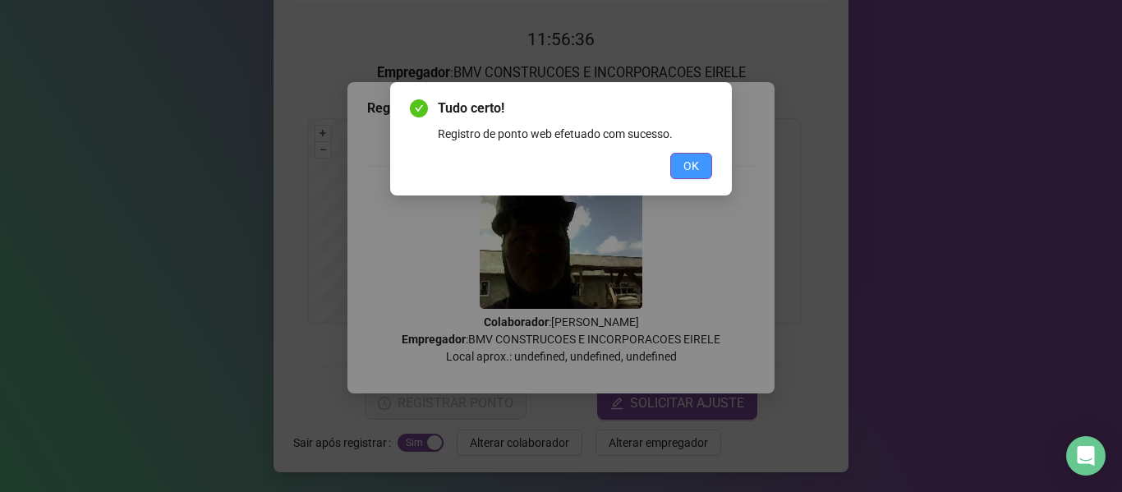
click at [671, 160] on button "OK" at bounding box center [691, 166] width 42 height 26
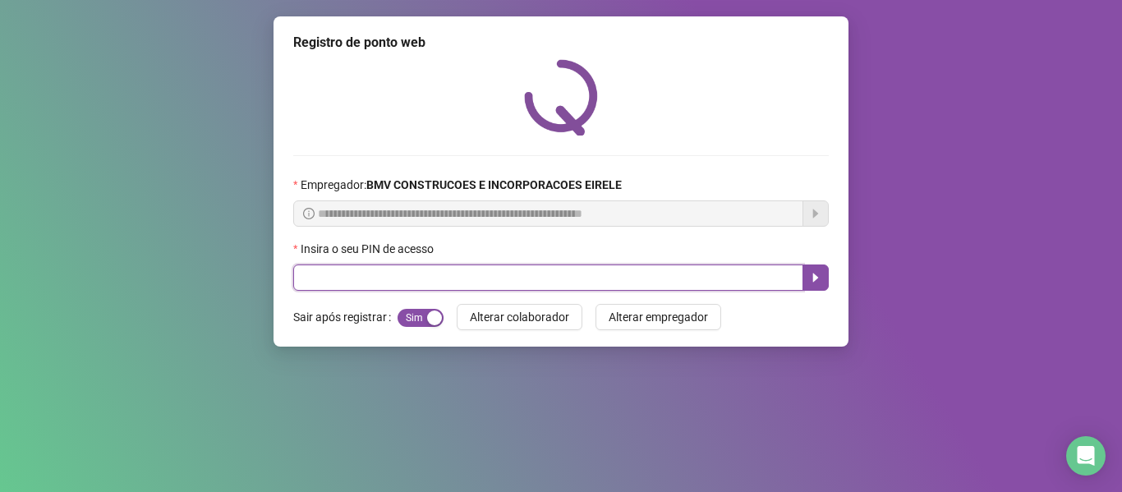
click at [679, 278] on input "text" at bounding box center [548, 277] width 510 height 26
type input "*****"
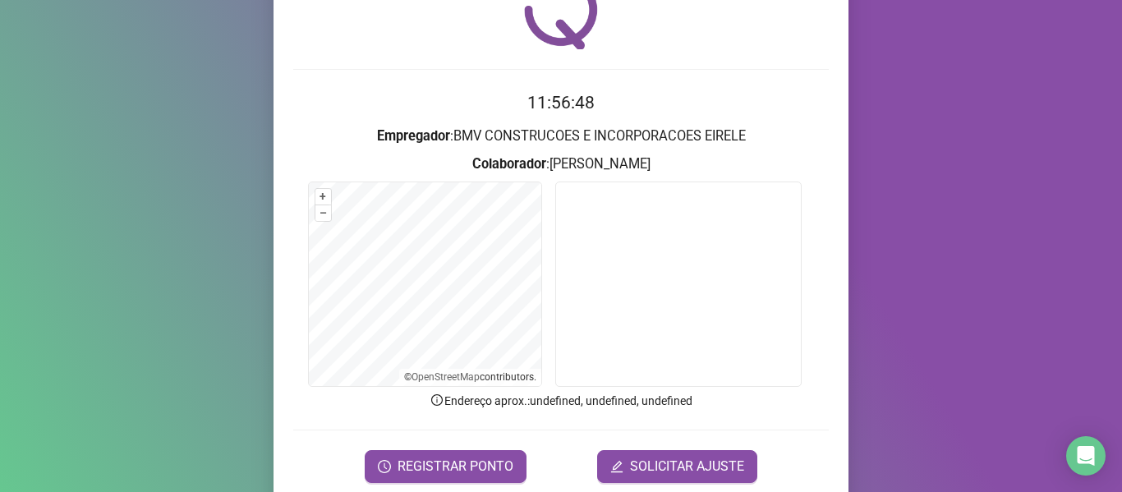
scroll to position [149, 0]
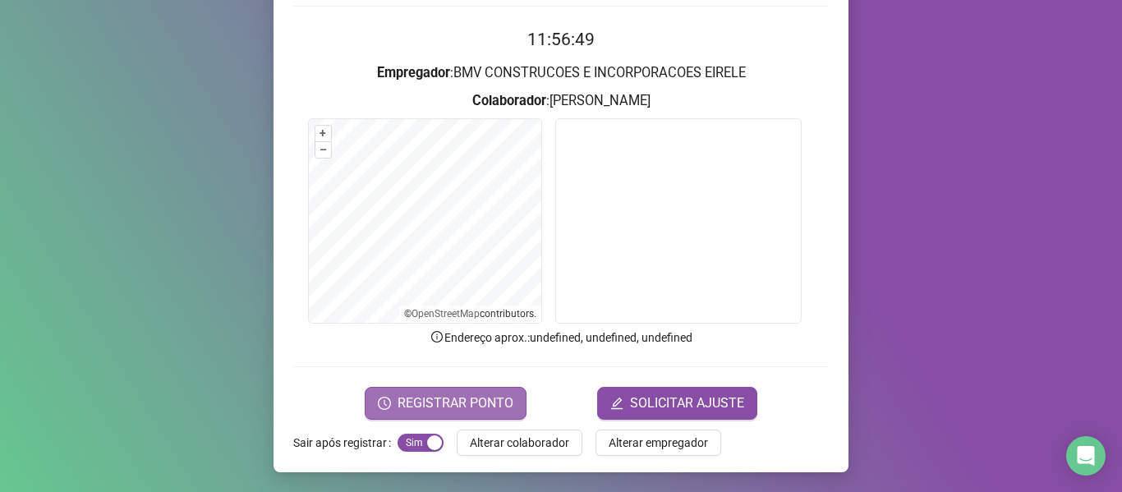
click at [471, 413] on button "REGISTRAR PONTO" at bounding box center [446, 403] width 162 height 33
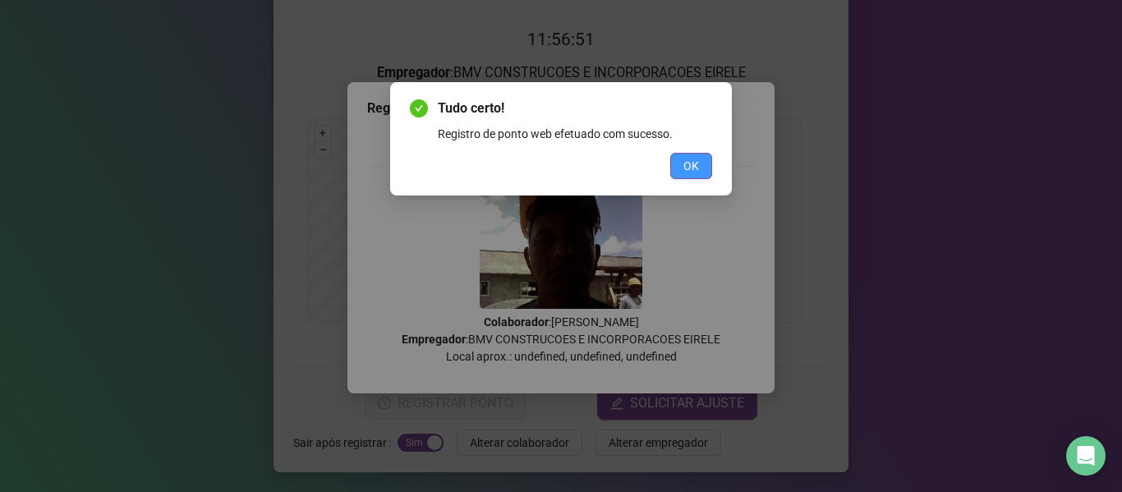
click at [691, 169] on span "OK" at bounding box center [691, 166] width 16 height 18
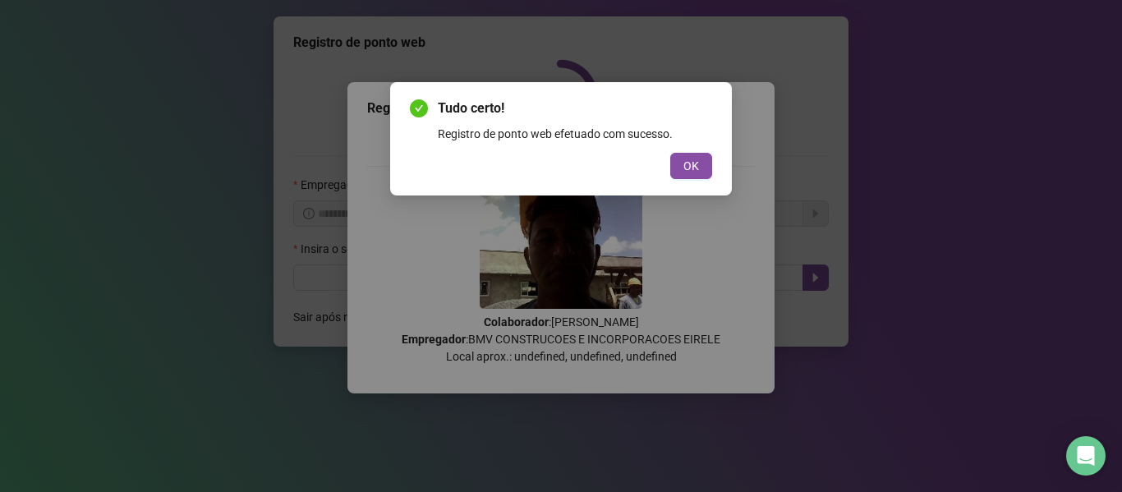
scroll to position [0, 0]
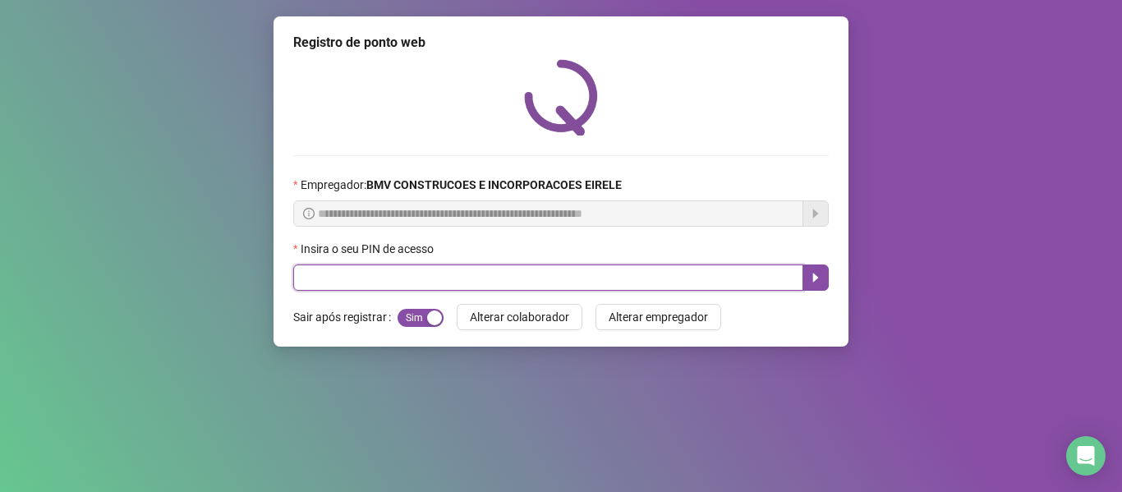
click at [748, 266] on input "text" at bounding box center [548, 277] width 510 height 26
type input "*****"
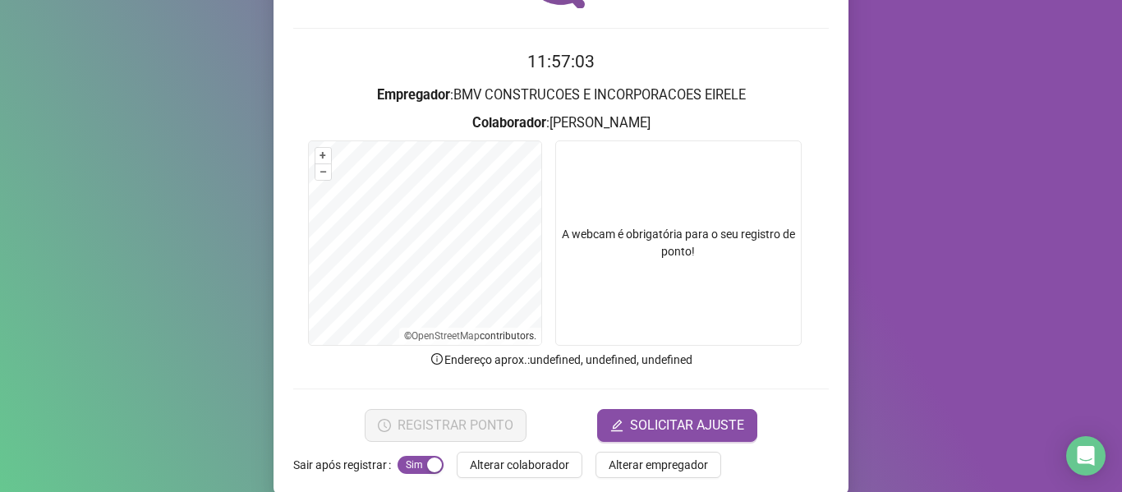
scroll to position [149, 0]
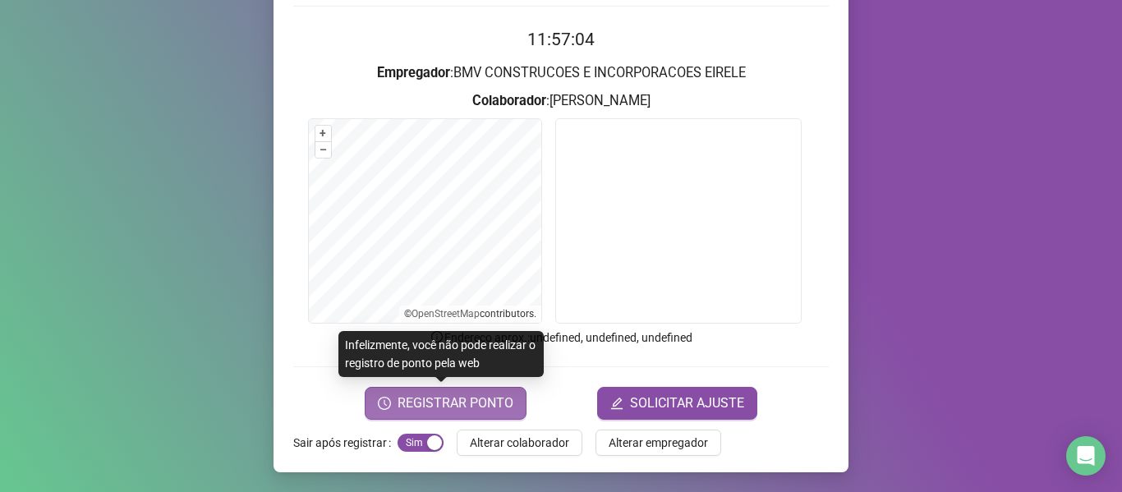
click at [433, 394] on span "REGISTRAR PONTO" at bounding box center [455, 403] width 116 height 20
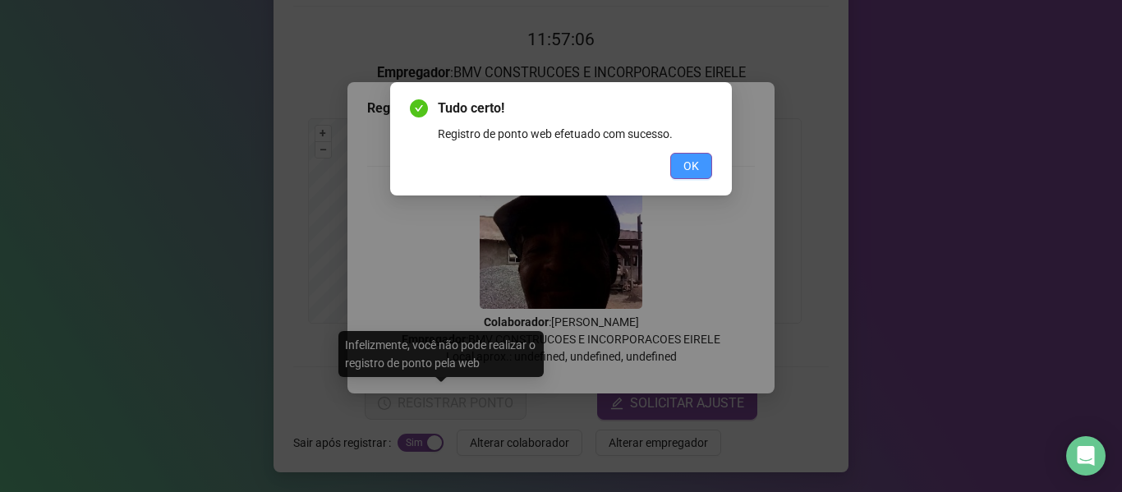
click at [689, 170] on span "OK" at bounding box center [691, 166] width 16 height 18
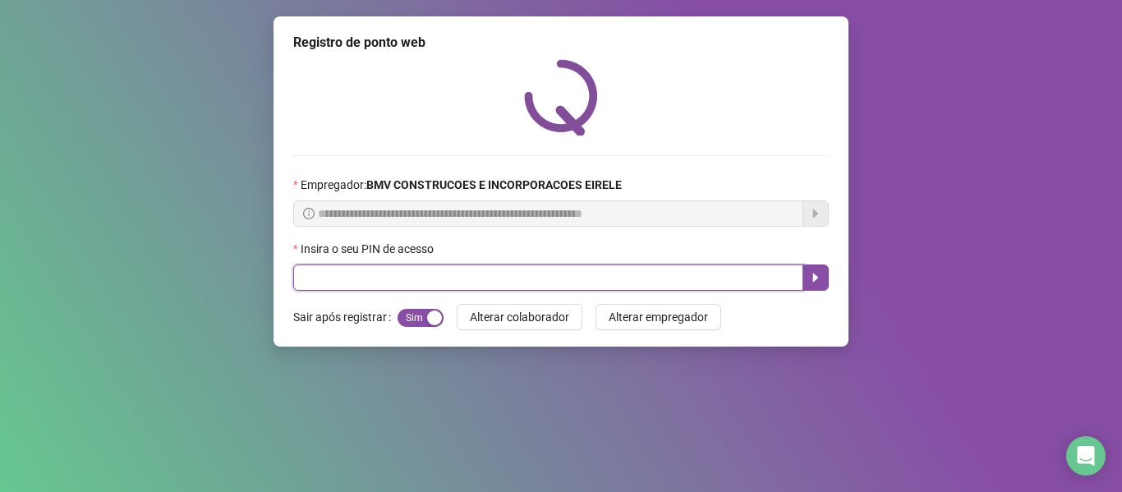
click at [746, 272] on input "text" at bounding box center [548, 277] width 510 height 26
type input "*****"
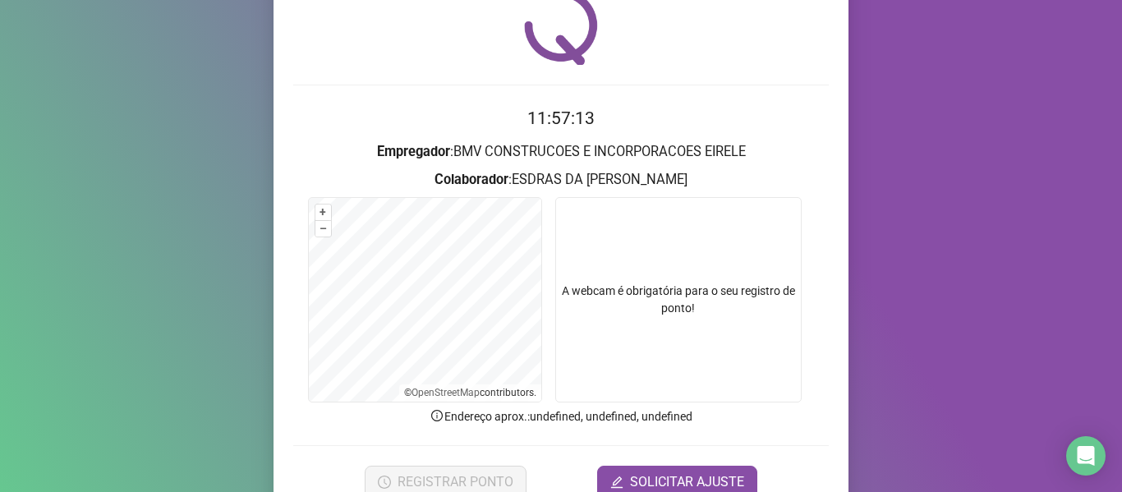
scroll to position [149, 0]
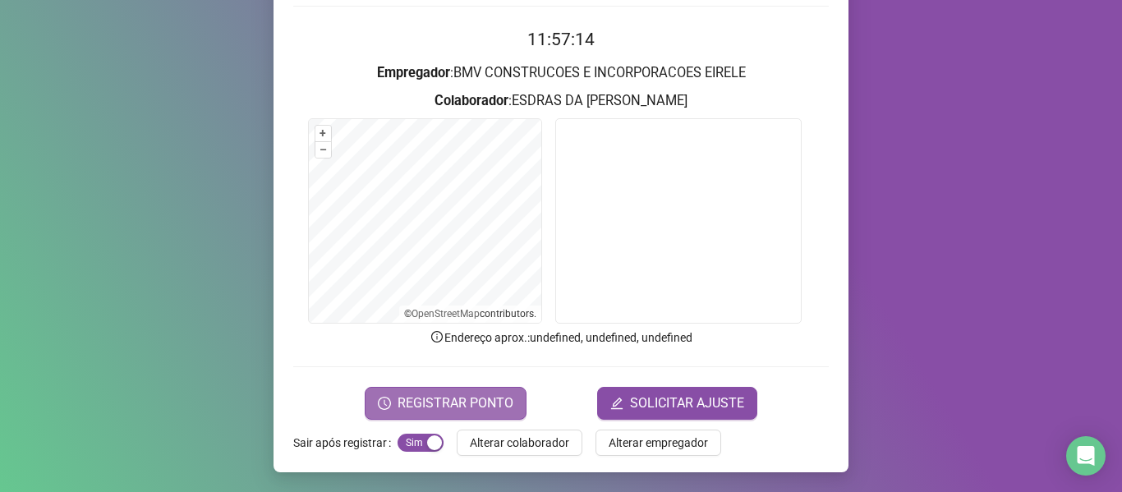
click at [485, 388] on button "REGISTRAR PONTO" at bounding box center [446, 403] width 162 height 33
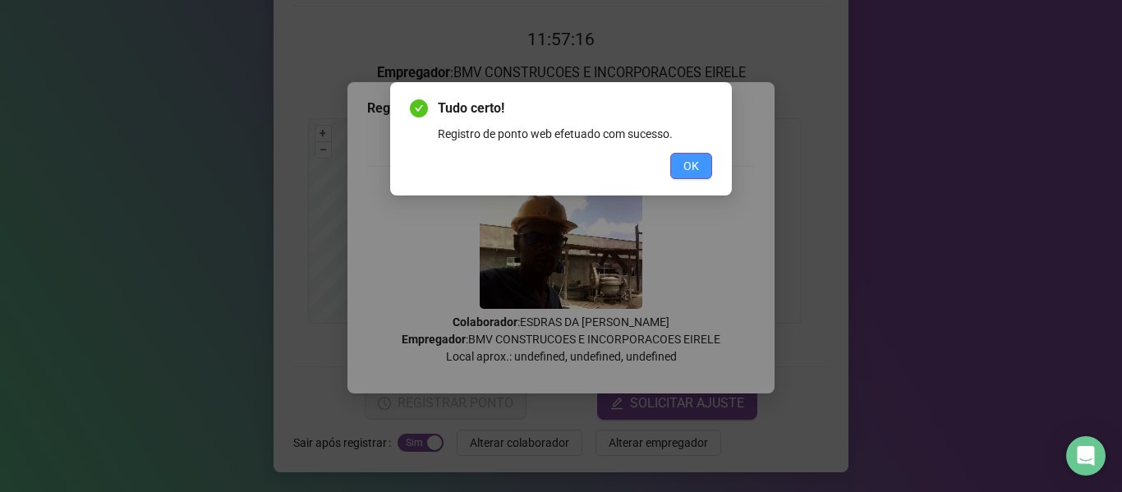
click at [685, 156] on button "OK" at bounding box center [691, 166] width 42 height 26
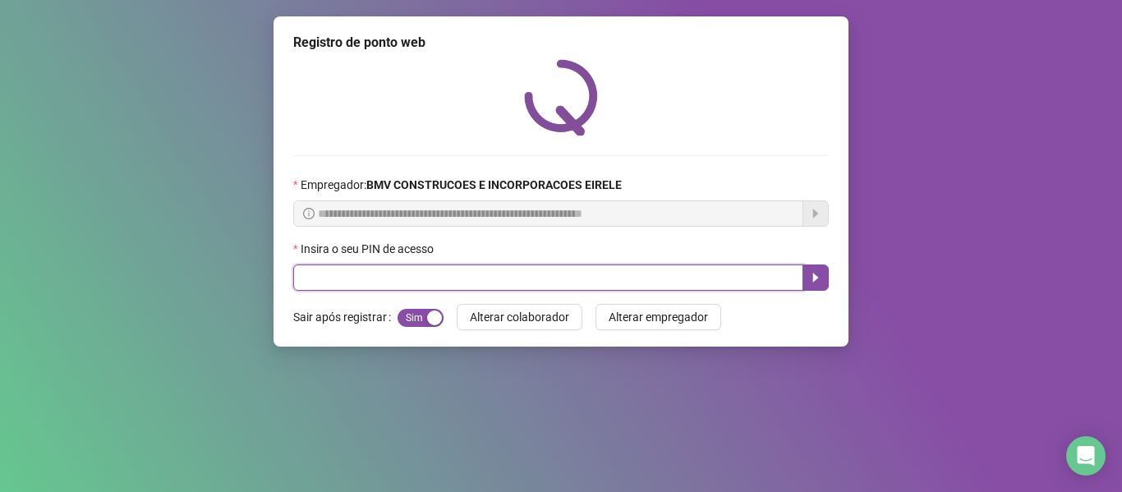
click at [645, 278] on input "text" at bounding box center [548, 277] width 510 height 26
type input "*****"
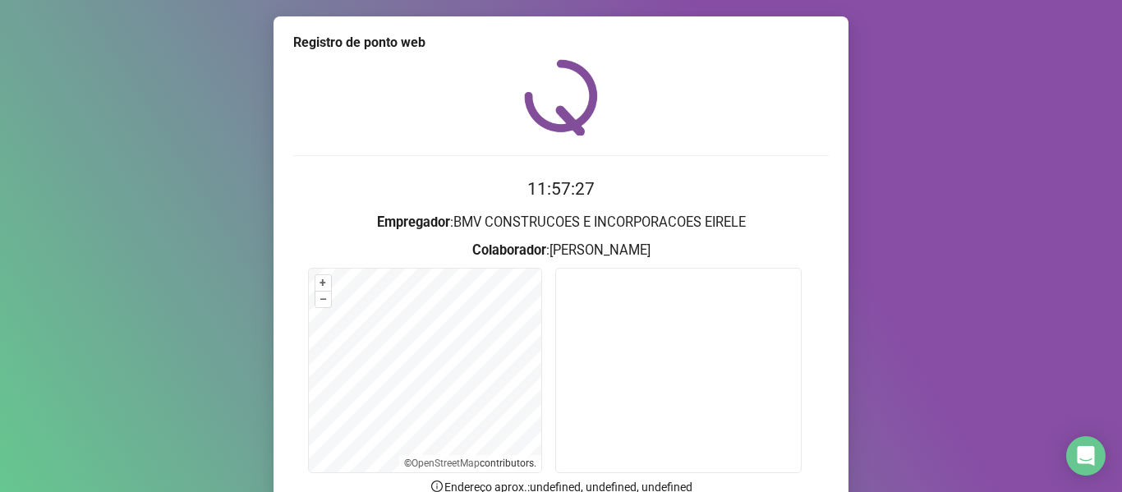
scroll to position [149, 0]
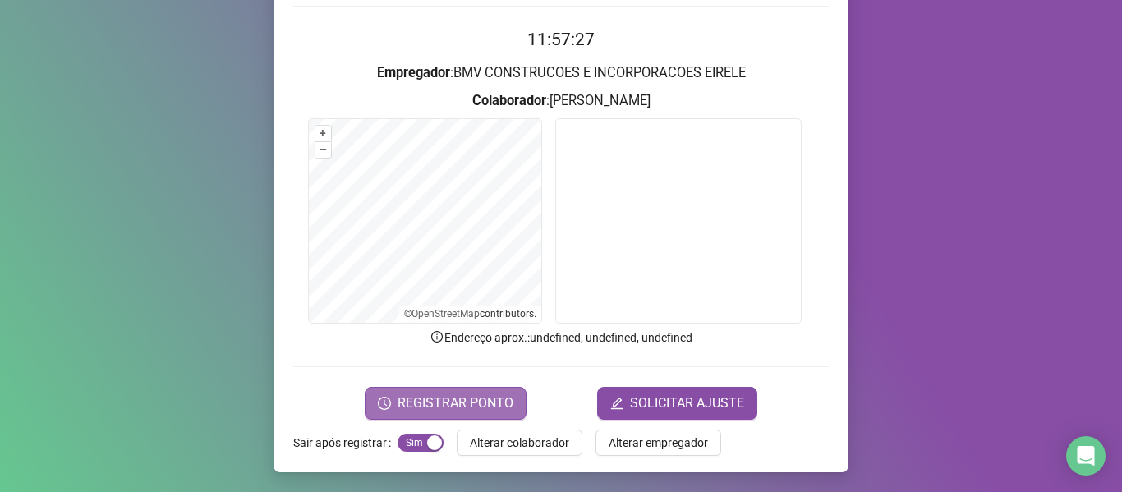
click at [450, 393] on span "REGISTRAR PONTO" at bounding box center [455, 403] width 116 height 20
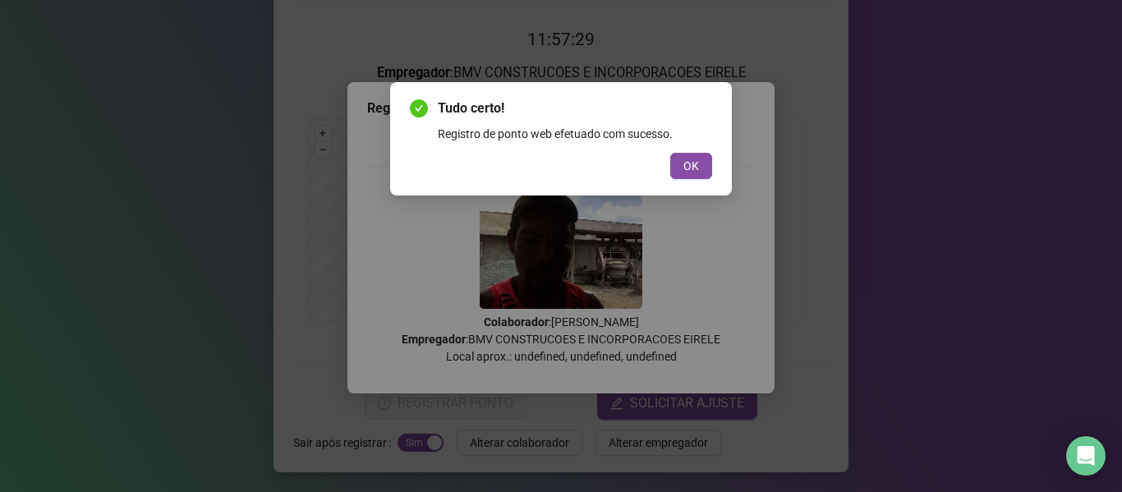
click at [697, 179] on div "Tudo certo! Registro de ponto web efetuado com sucesso. OK" at bounding box center [561, 138] width 342 height 113
click at [696, 178] on button "OK" at bounding box center [691, 166] width 42 height 26
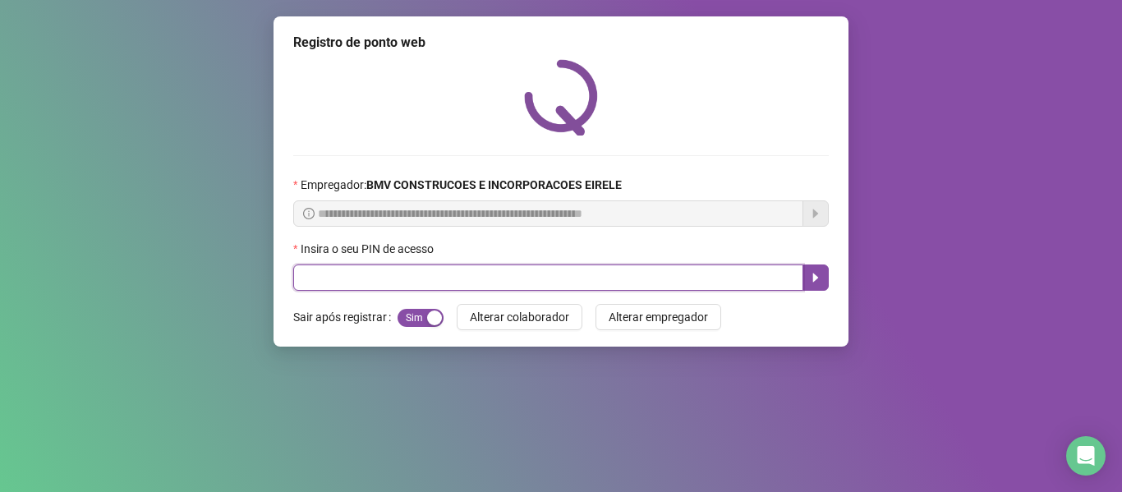
click at [745, 273] on input "text" at bounding box center [548, 277] width 510 height 26
type input "*****"
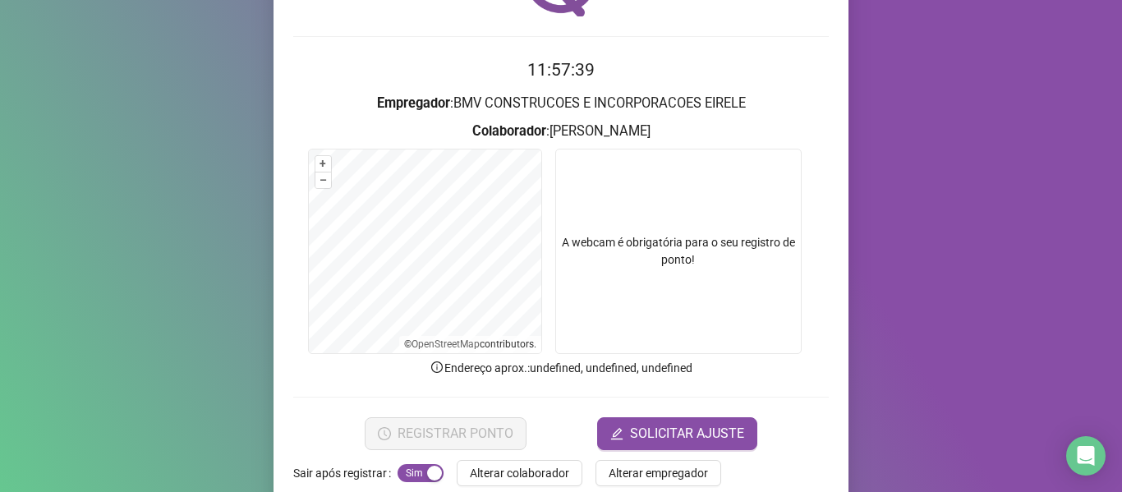
scroll to position [149, 0]
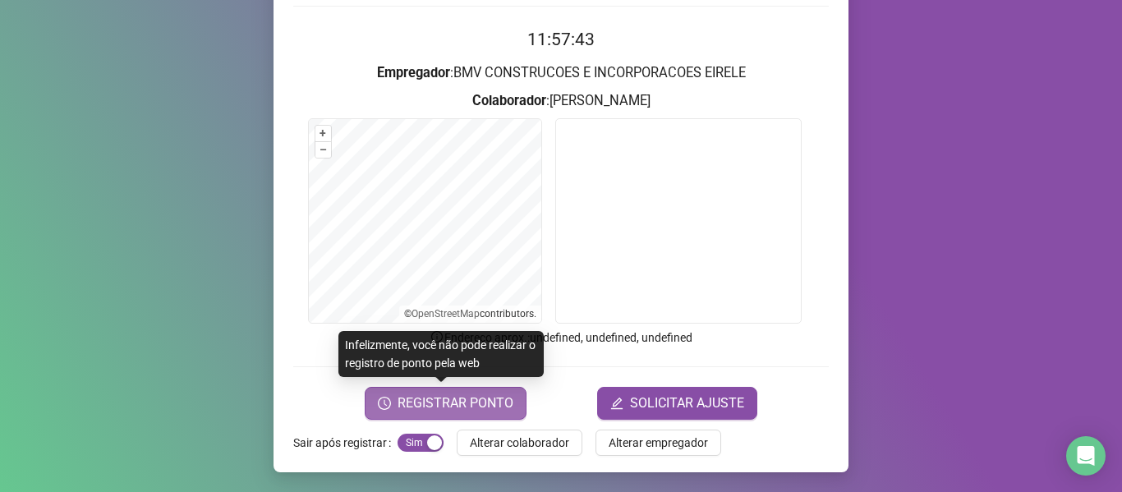
click at [449, 415] on button "REGISTRAR PONTO" at bounding box center [446, 403] width 162 height 33
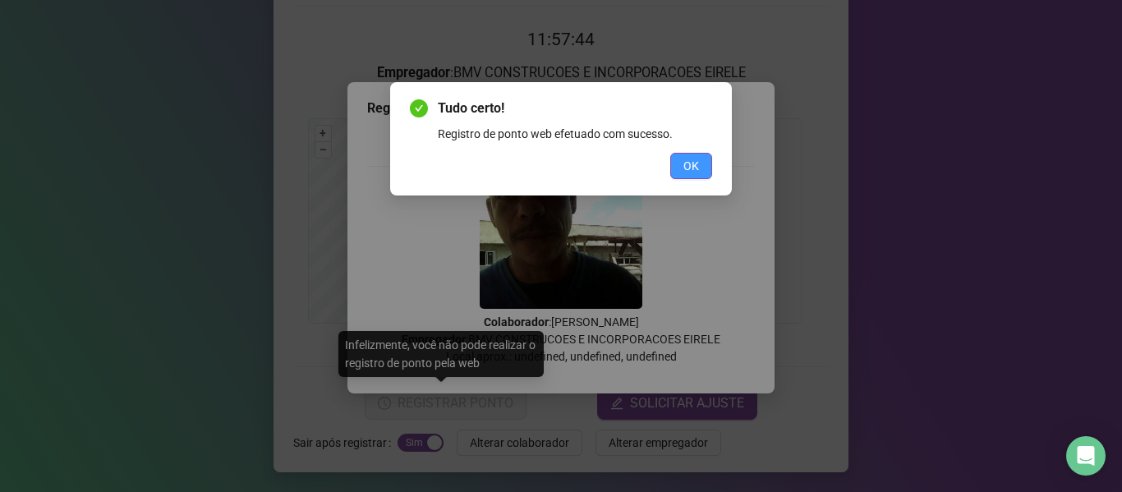
click at [682, 166] on button "OK" at bounding box center [691, 166] width 42 height 26
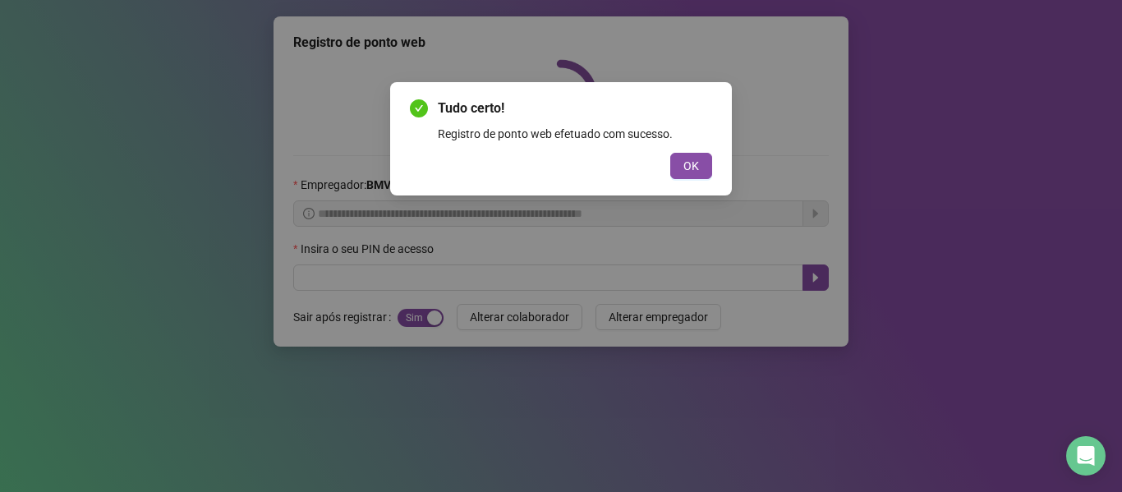
scroll to position [0, 0]
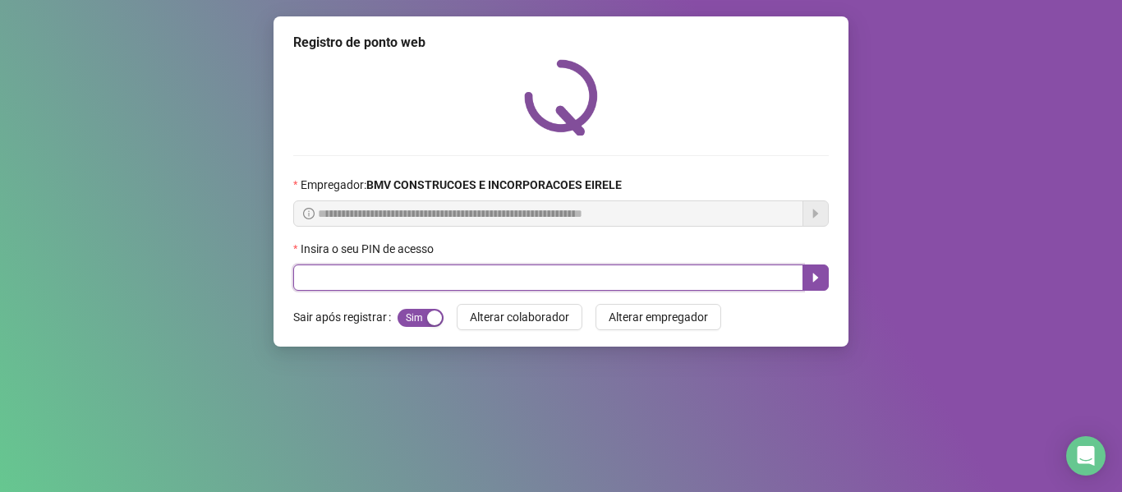
click at [754, 283] on input "text" at bounding box center [548, 277] width 510 height 26
type input "*****"
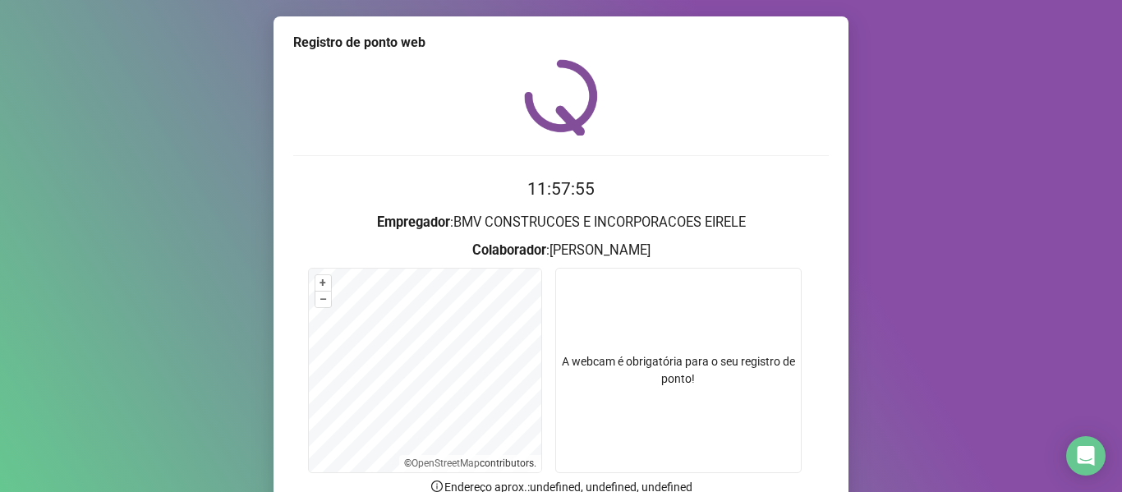
scroll to position [149, 0]
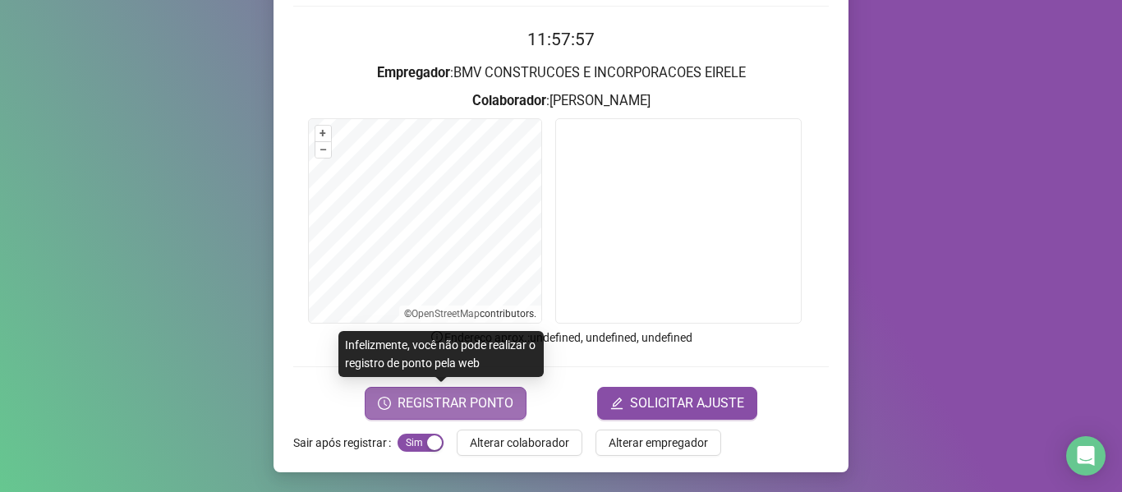
click at [447, 407] on span "REGISTRAR PONTO" at bounding box center [455, 403] width 116 height 20
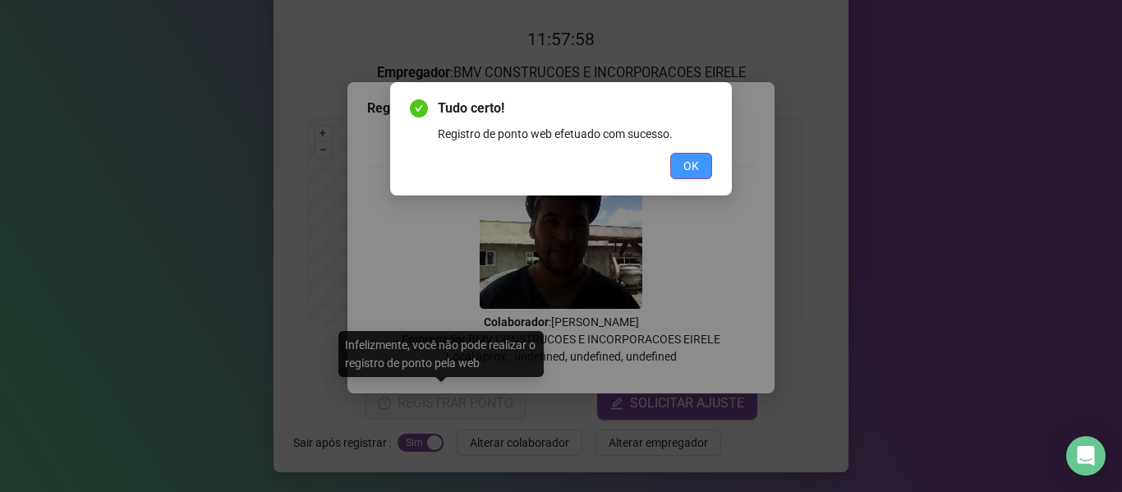
click at [677, 159] on button "OK" at bounding box center [691, 166] width 42 height 26
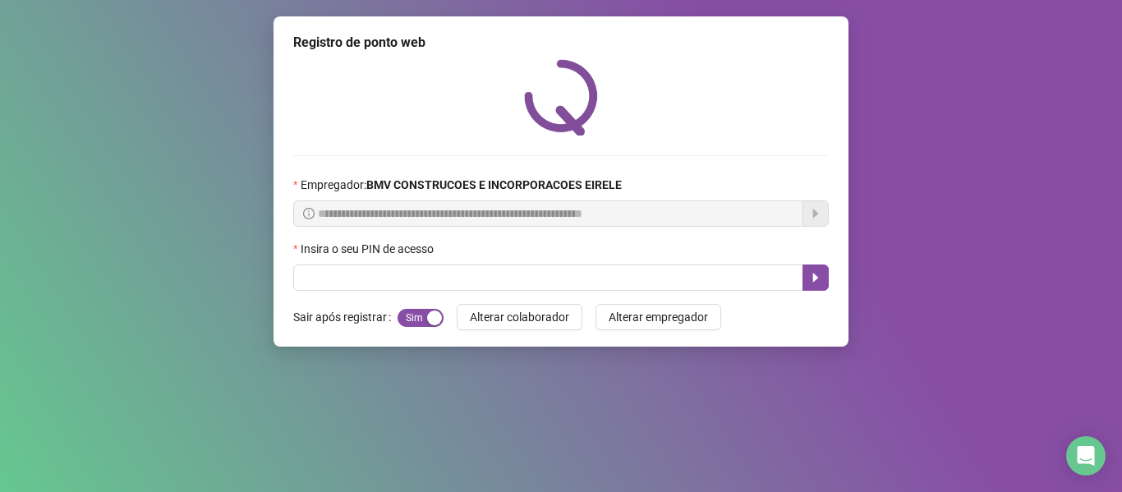
scroll to position [0, 0]
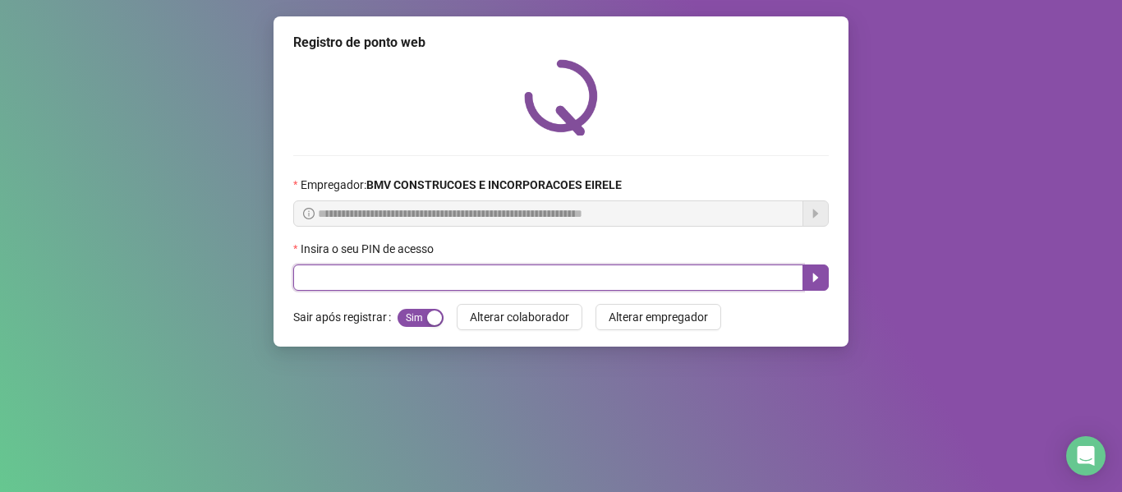
click at [753, 286] on input "text" at bounding box center [548, 277] width 510 height 26
type input "*****"
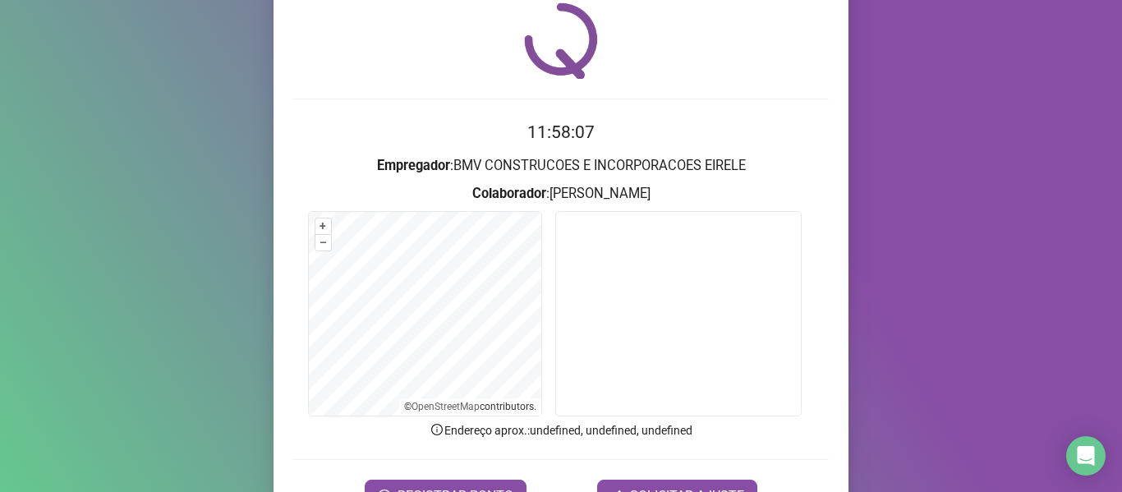
scroll to position [149, 0]
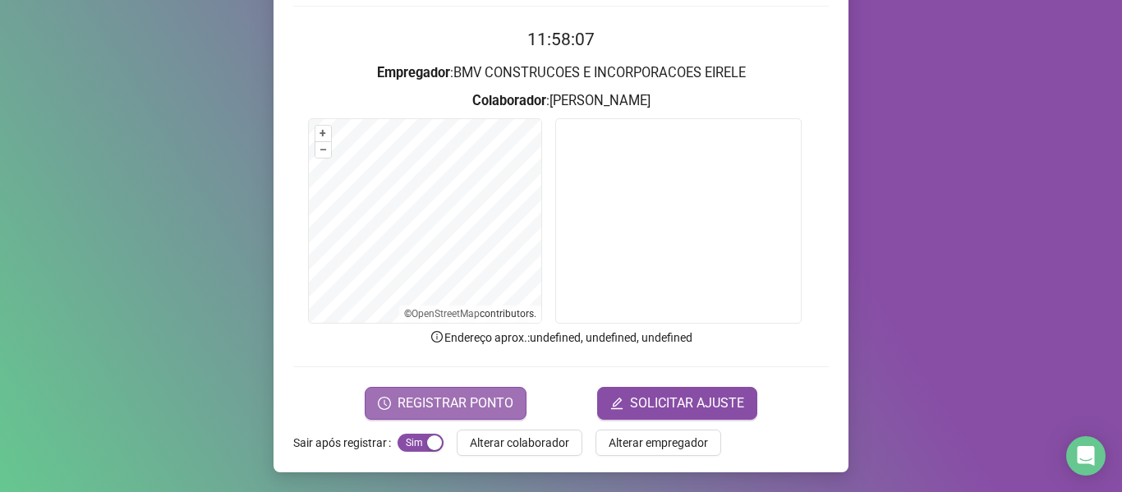
click at [456, 402] on span "REGISTRAR PONTO" at bounding box center [455, 403] width 116 height 20
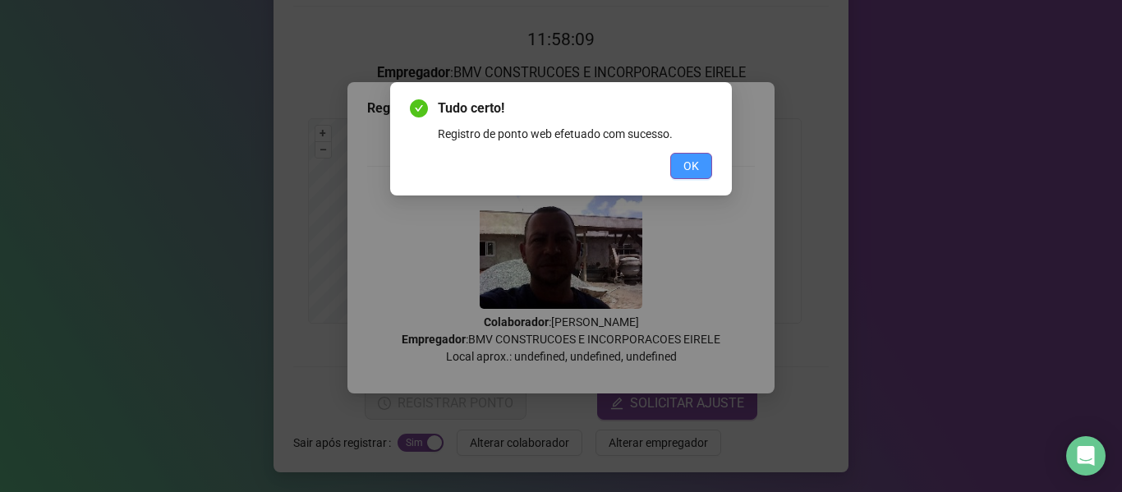
click at [673, 156] on button "OK" at bounding box center [691, 166] width 42 height 26
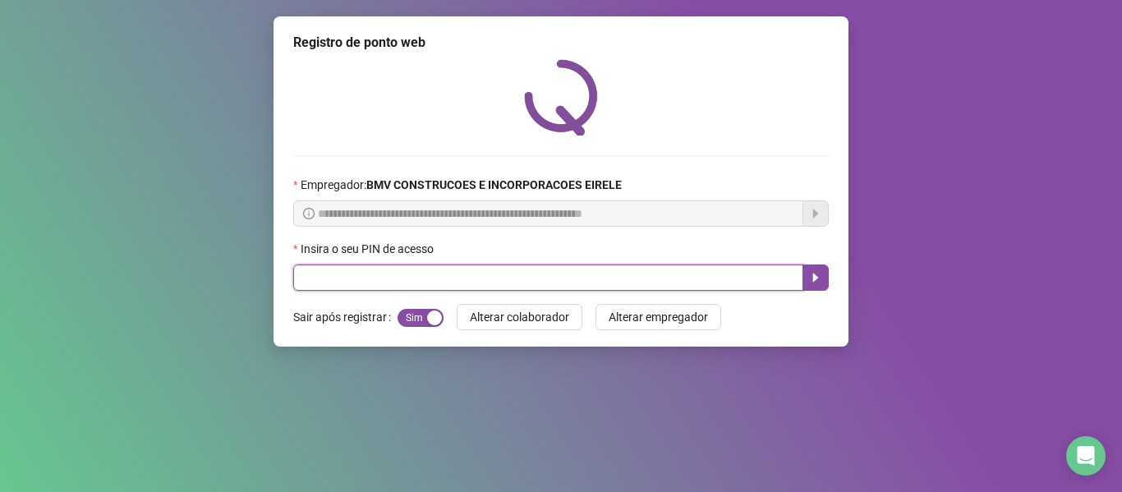
click at [731, 273] on input "text" at bounding box center [548, 277] width 510 height 26
